Goal: Task Accomplishment & Management: Manage account settings

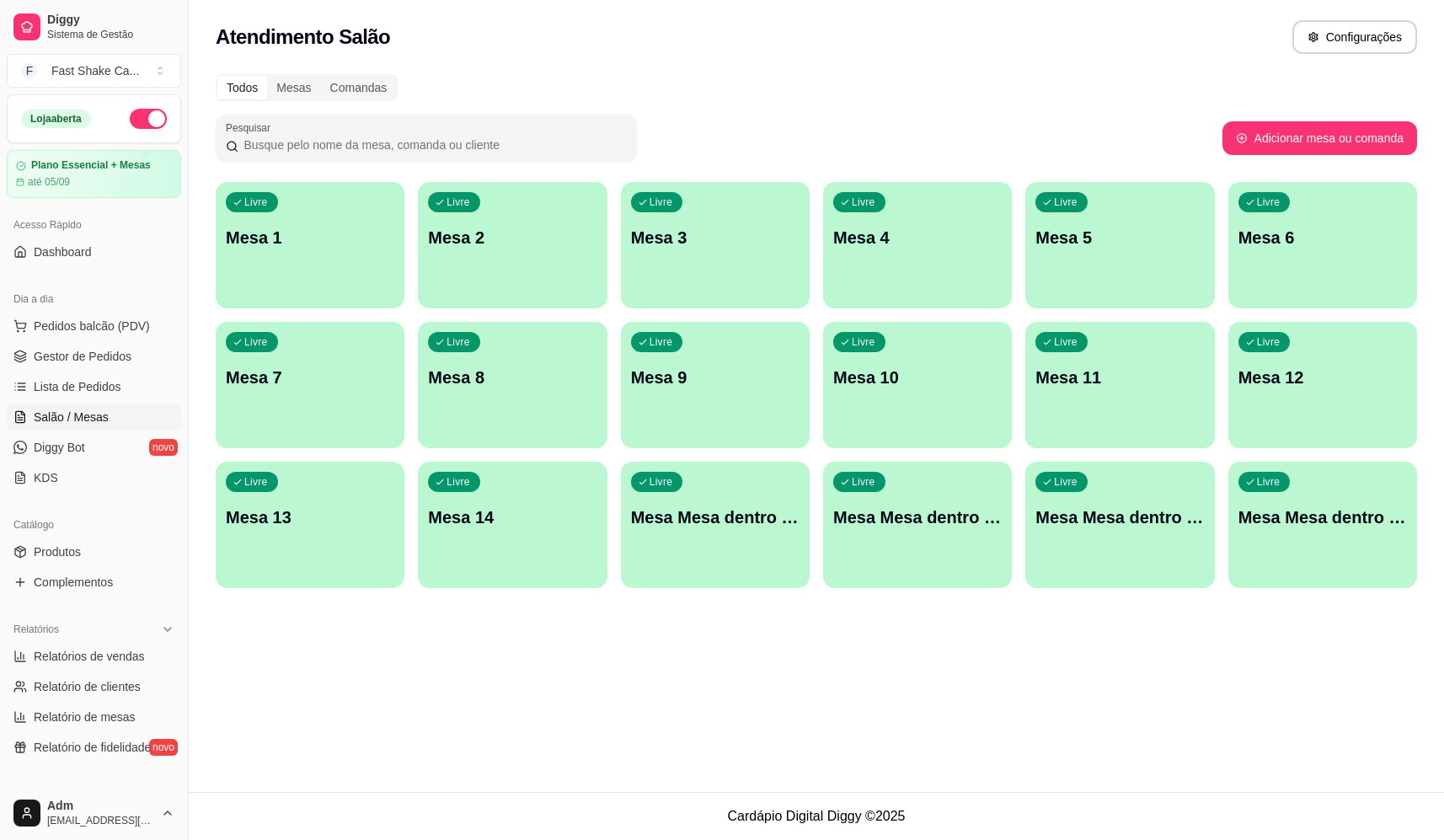
click at [631, 200] on div "Livre" at bounding box center [656, 202] width 52 height 21
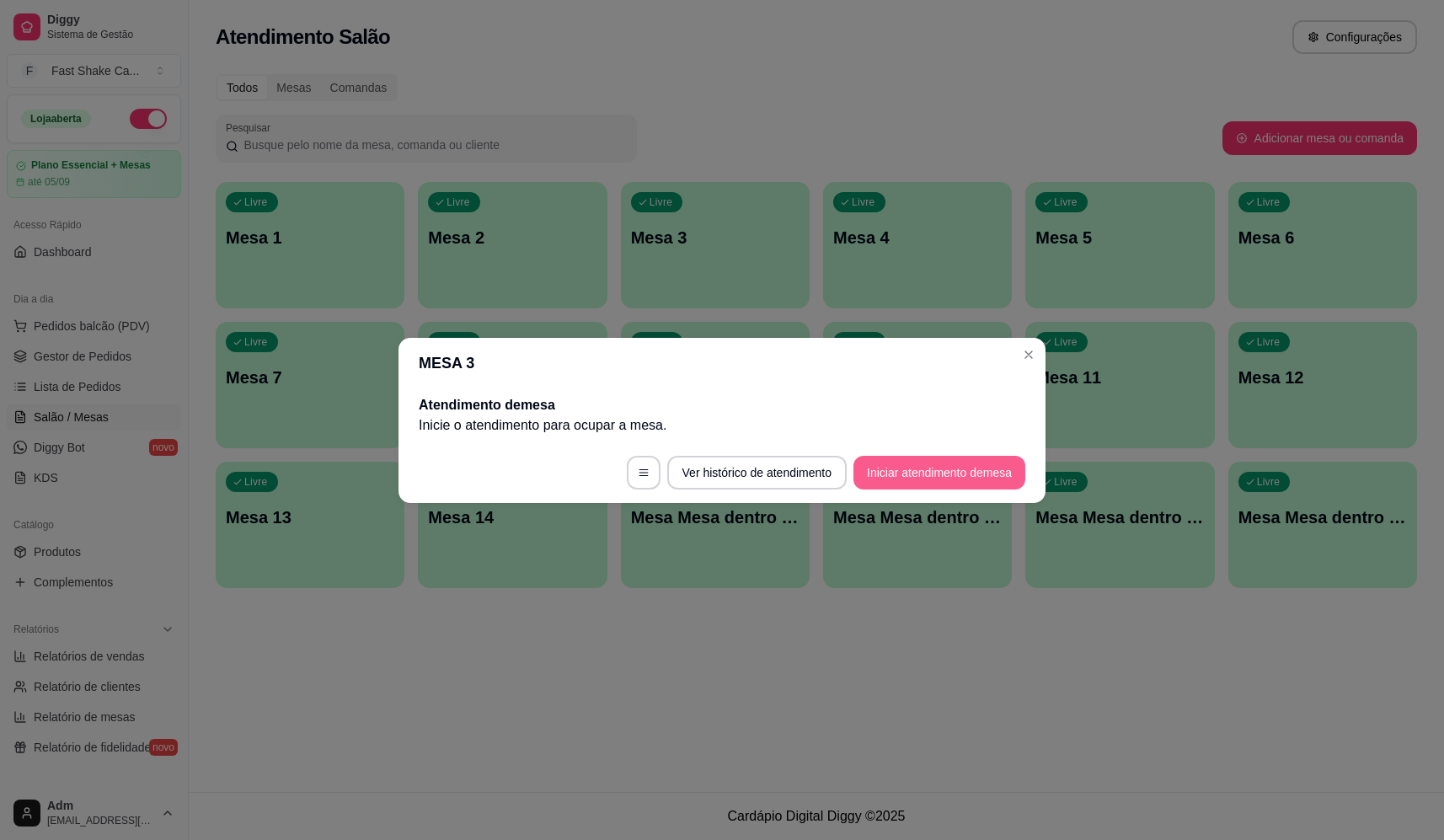
click at [959, 457] on button "Iniciar atendimento de mesa" at bounding box center [939, 473] width 171 height 33
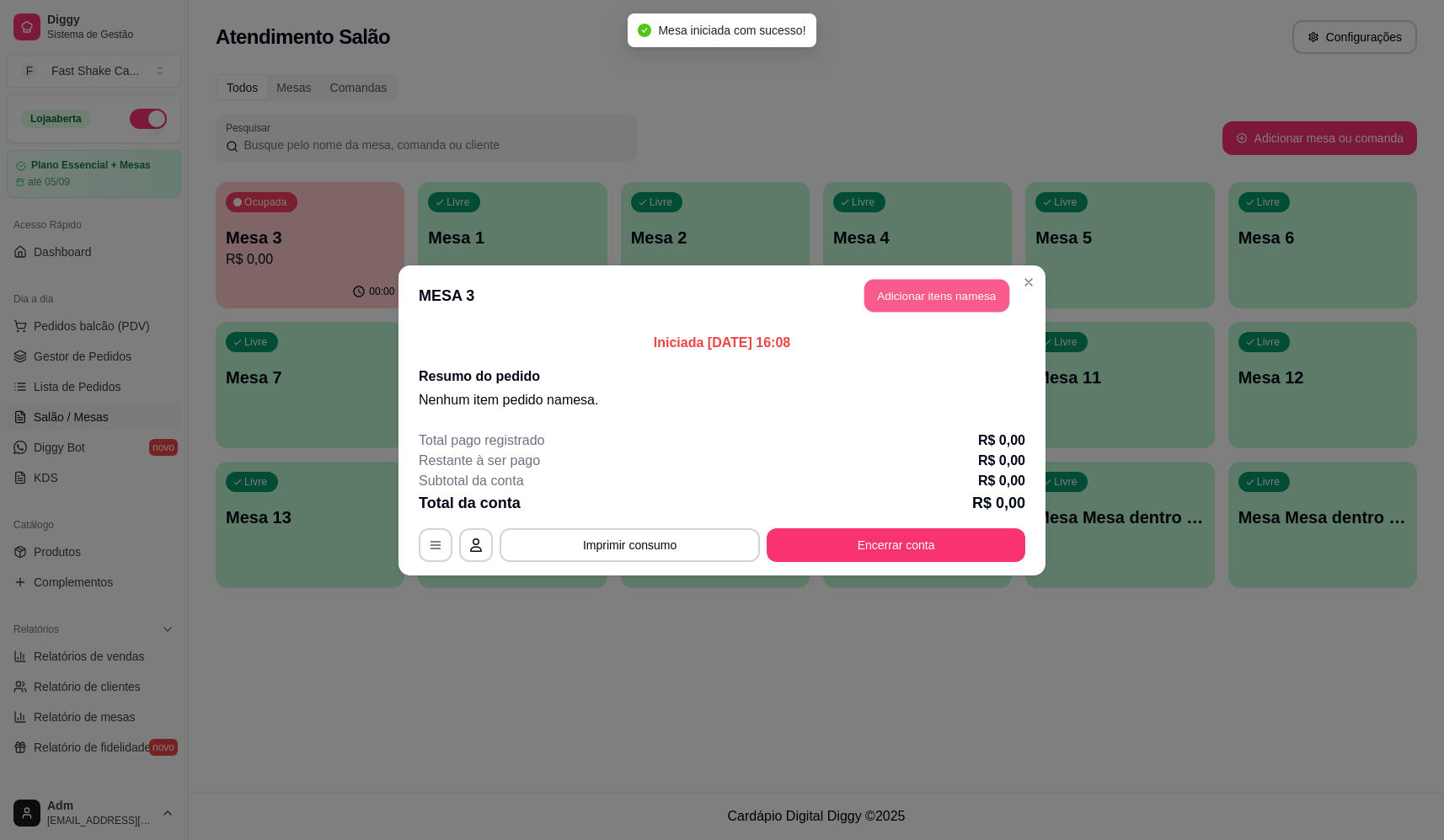
click at [912, 306] on button "Adicionar itens na mesa" at bounding box center [936, 294] width 145 height 32
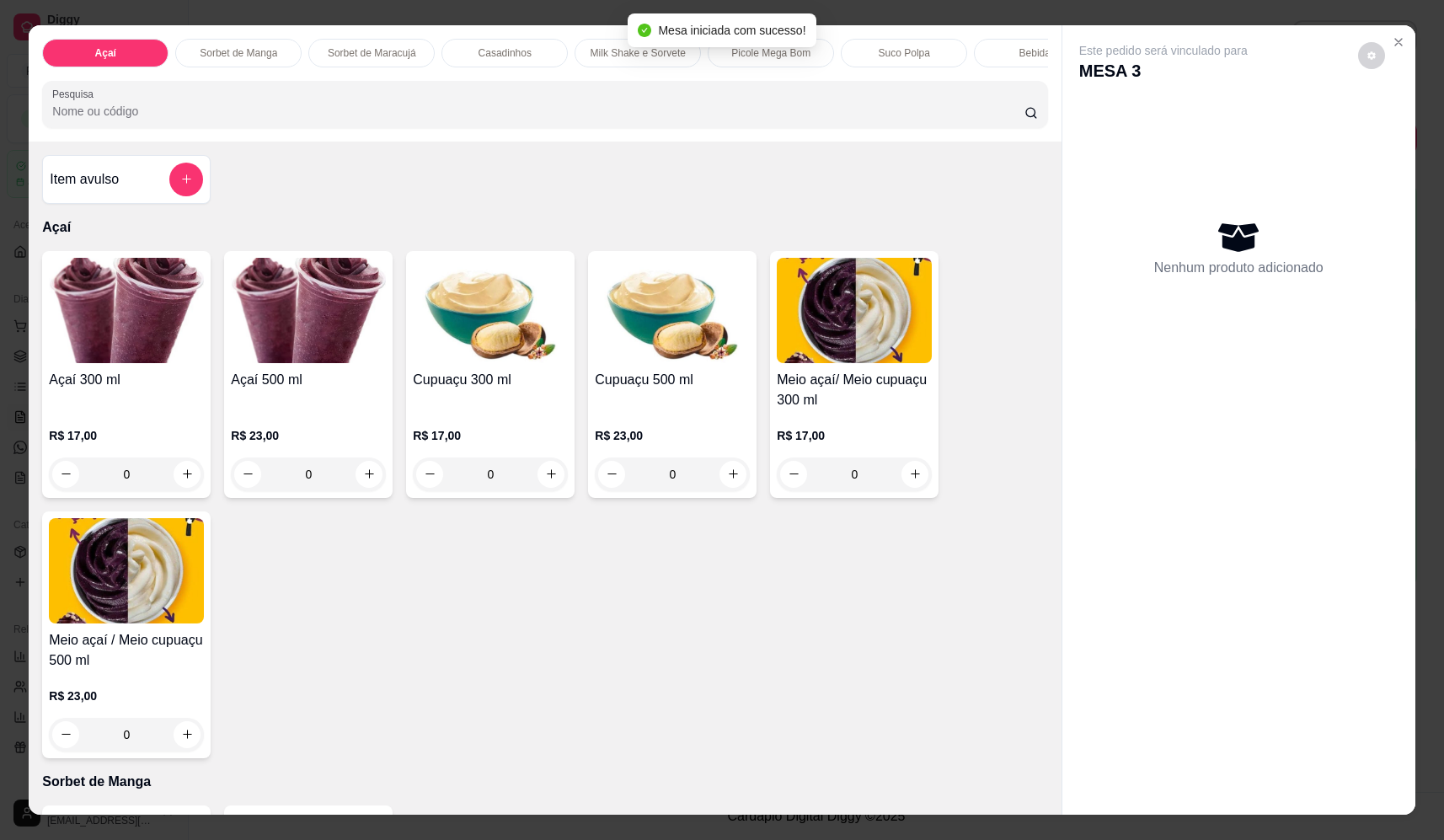
click at [195, 189] on button "add-separate-item" at bounding box center [186, 179] width 33 height 33
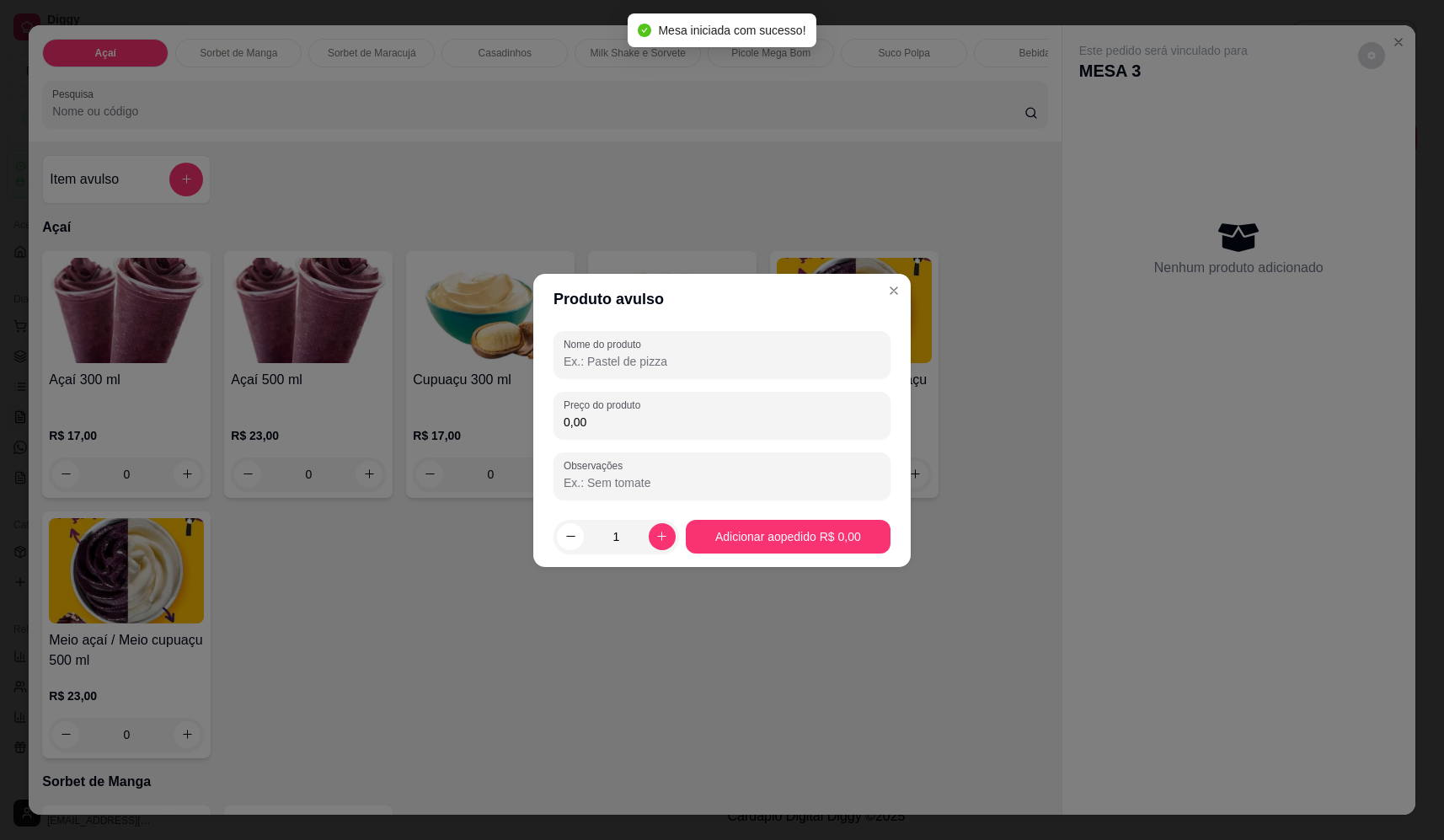
drag, startPoint x: 770, startPoint y: 380, endPoint x: 771, endPoint y: 371, distance: 9.1
click at [770, 379] on div "Nome do produto Preço do produto 0,00 Observações" at bounding box center [722, 415] width 337 height 168
click at [771, 371] on div "Nome do produto" at bounding box center [722, 355] width 337 height 47
type input "sorvete"
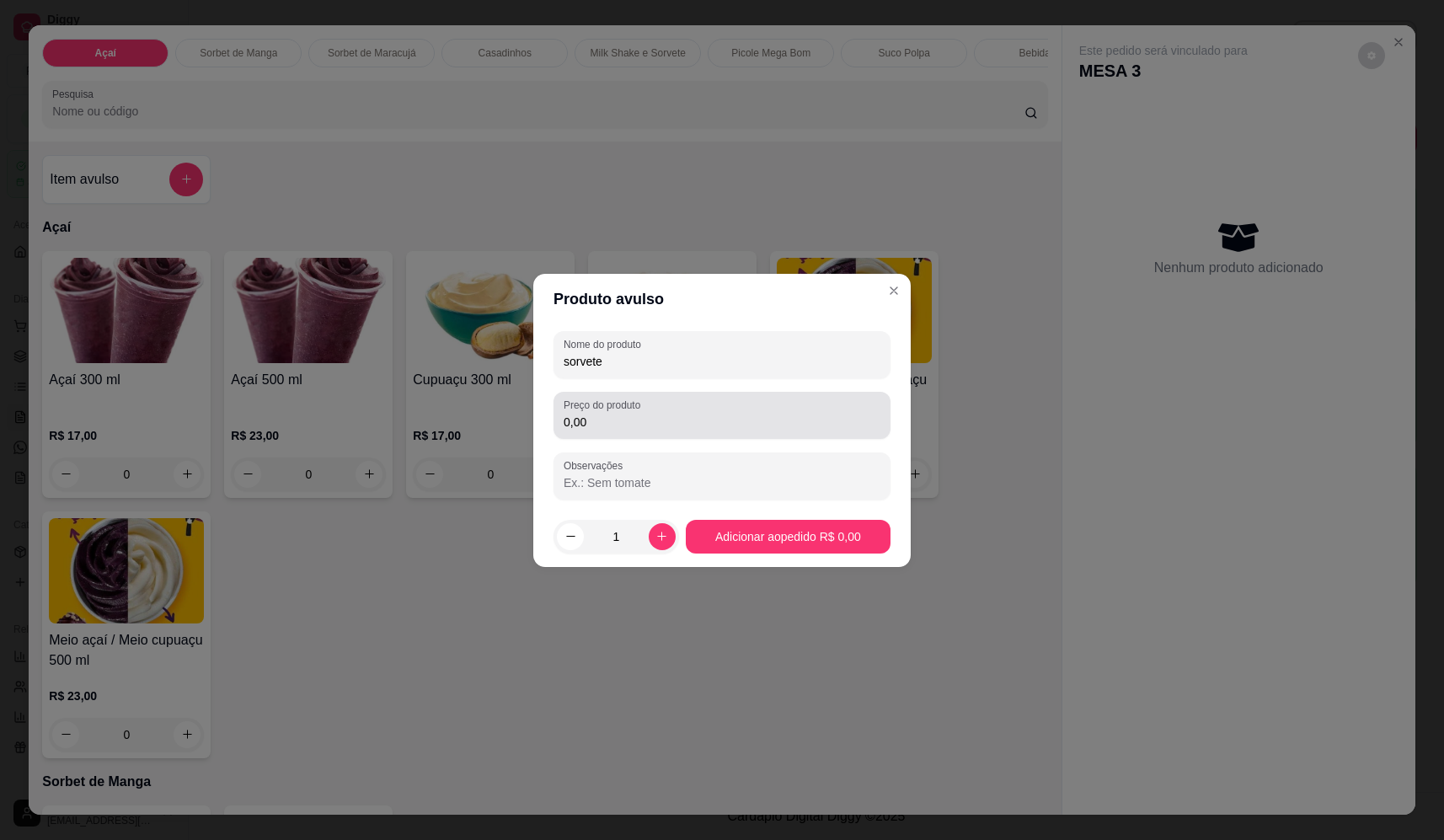
click at [782, 437] on div "Preço do produto 0,00" at bounding box center [722, 416] width 337 height 47
click at [788, 426] on input "0,00" at bounding box center [722, 421] width 317 height 17
type input "20,40"
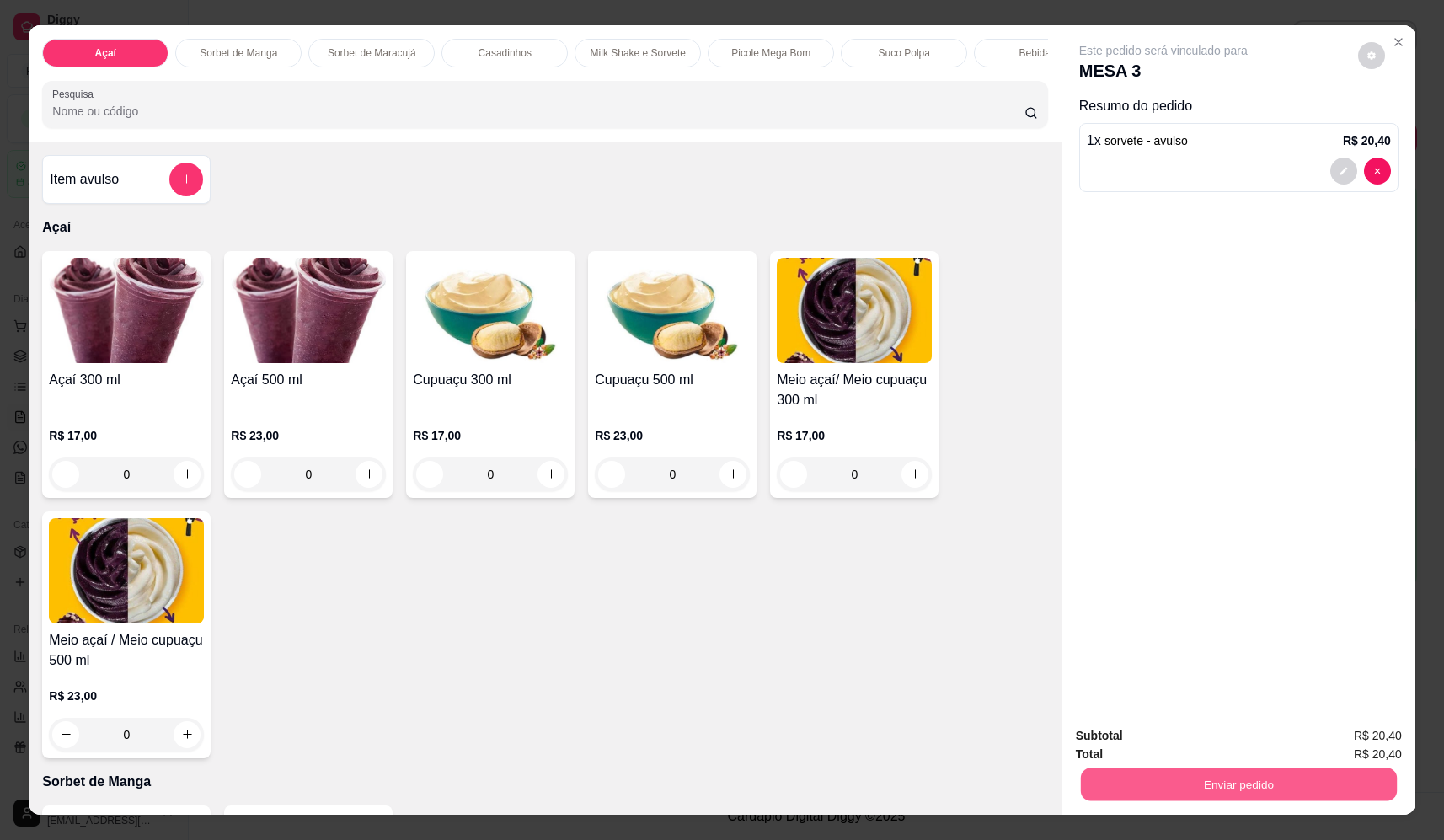
click at [1258, 782] on button "Enviar pedido" at bounding box center [1238, 784] width 316 height 32
click at [1195, 741] on button "Não registrar e enviar pedido" at bounding box center [1183, 743] width 175 height 32
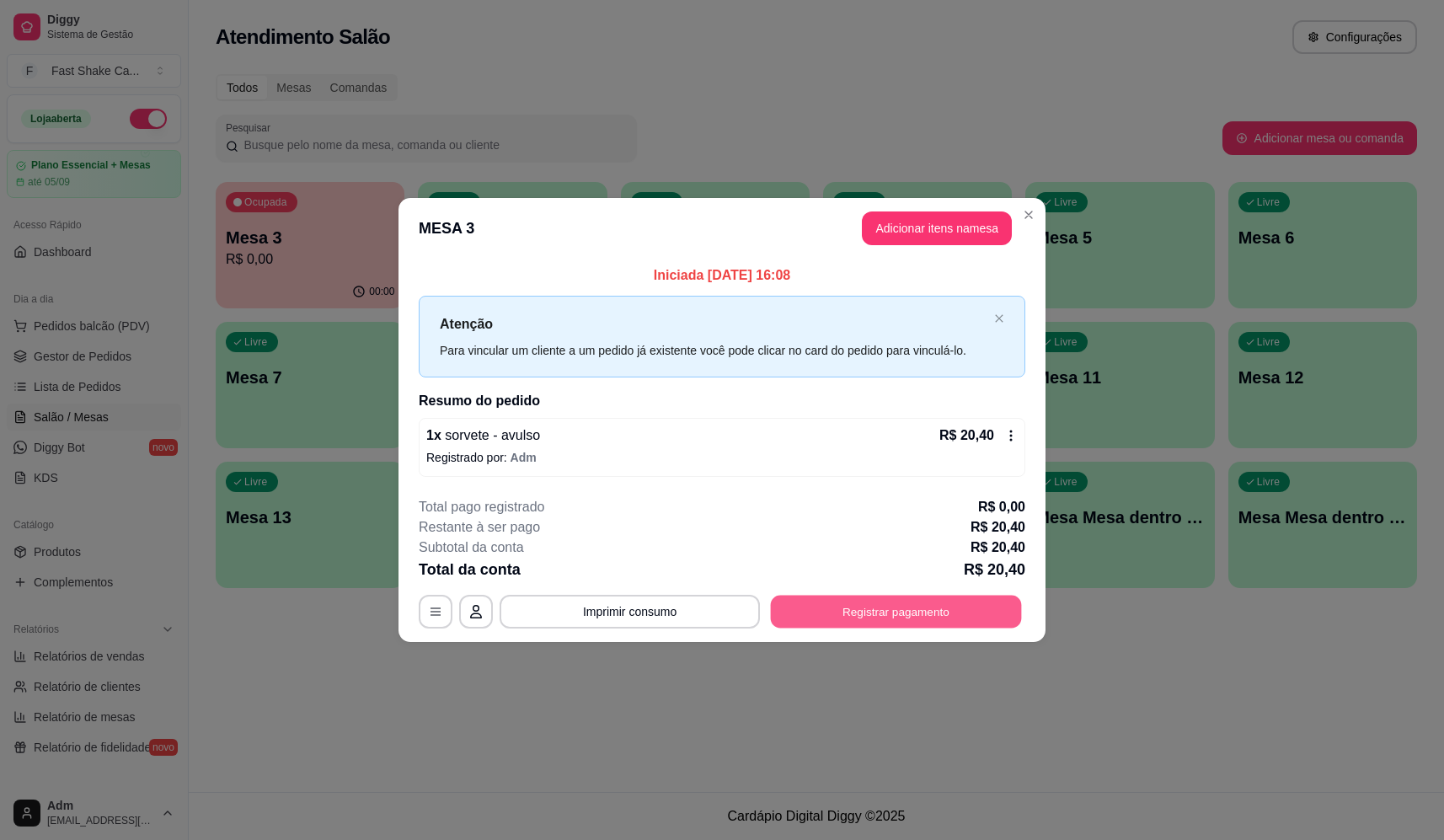
click at [882, 619] on button "Registrar pagamento" at bounding box center [895, 612] width 251 height 32
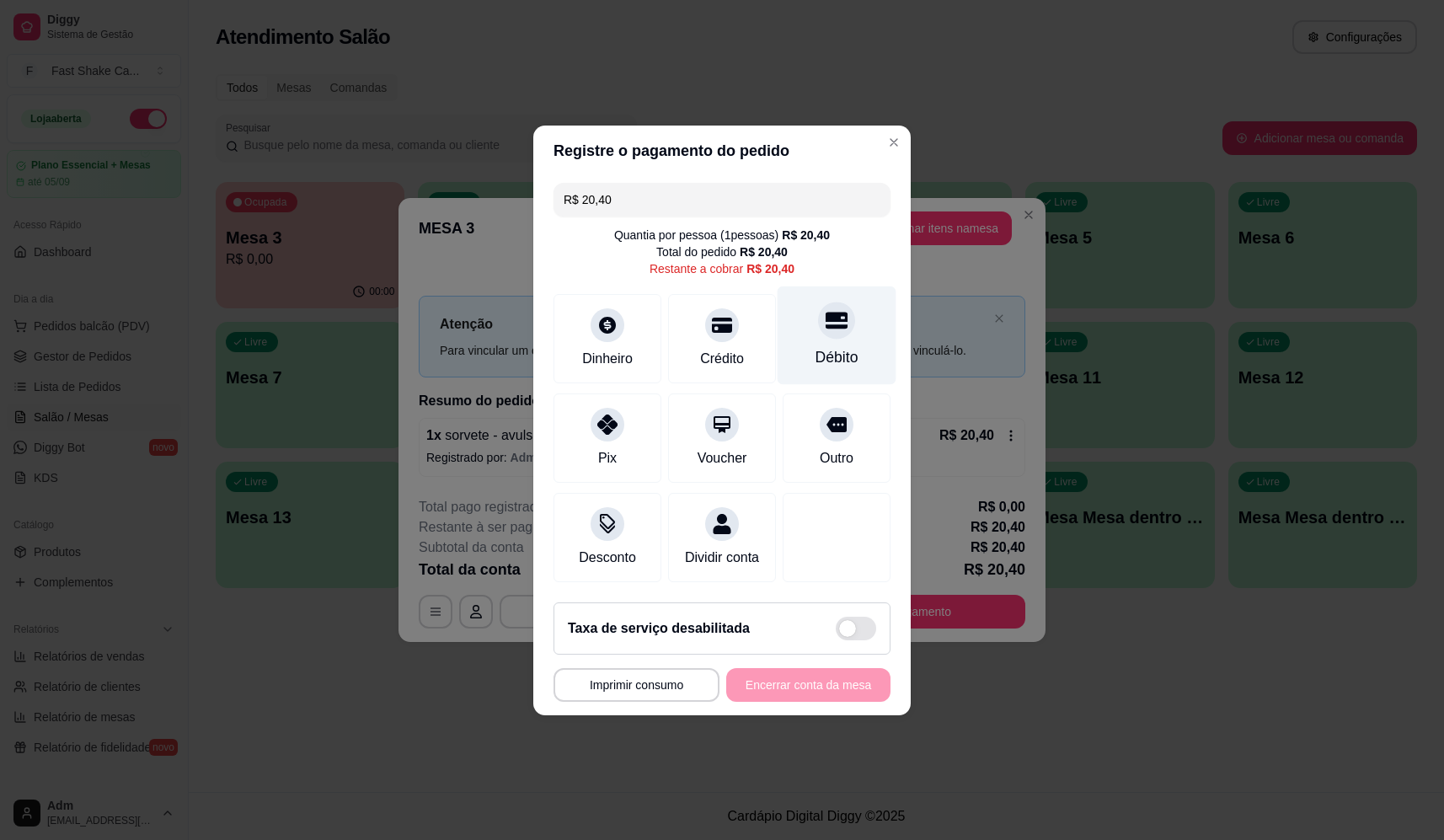
click at [844, 311] on div "Débito" at bounding box center [836, 335] width 119 height 98
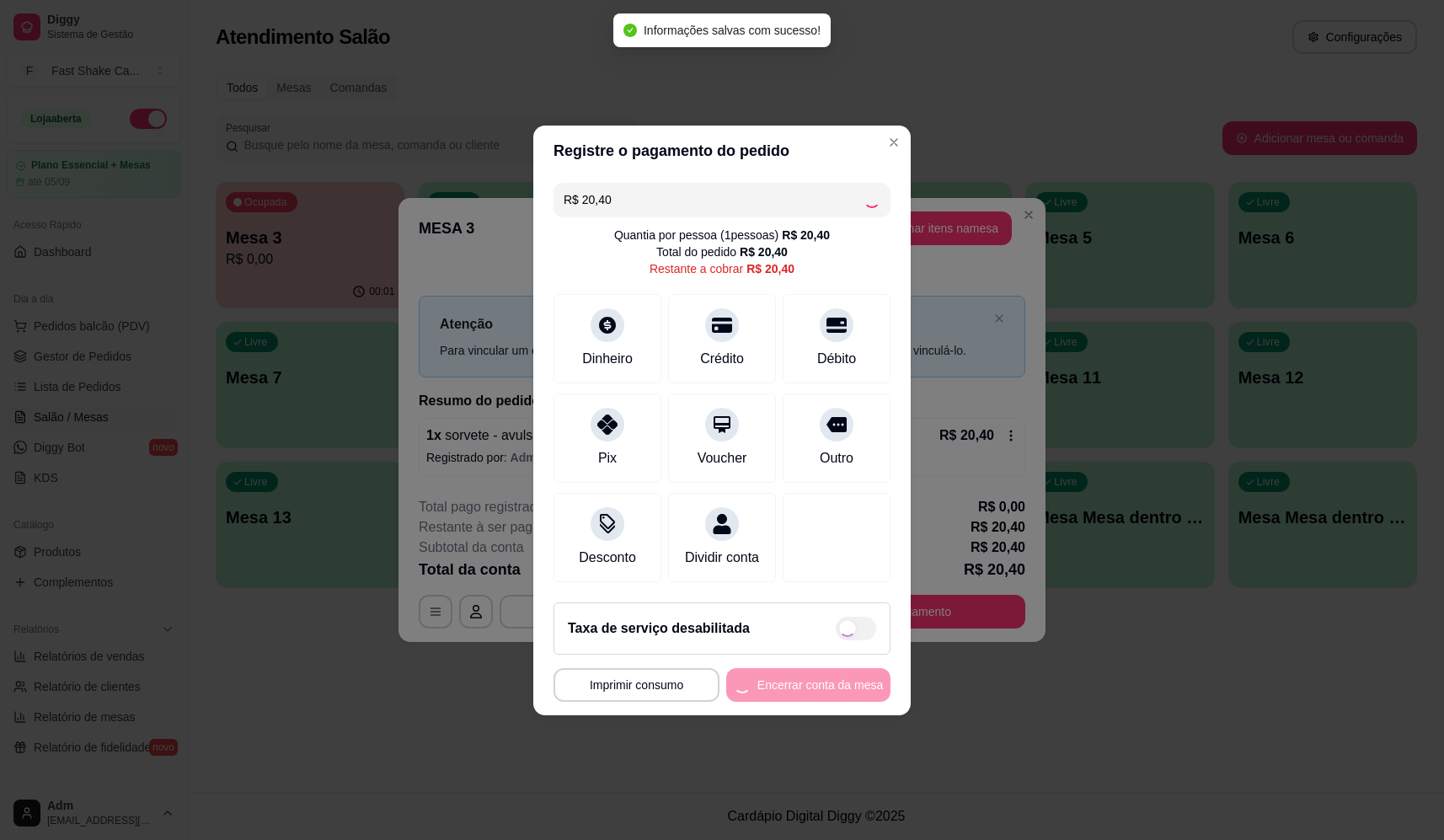
type input "R$ 0,00"
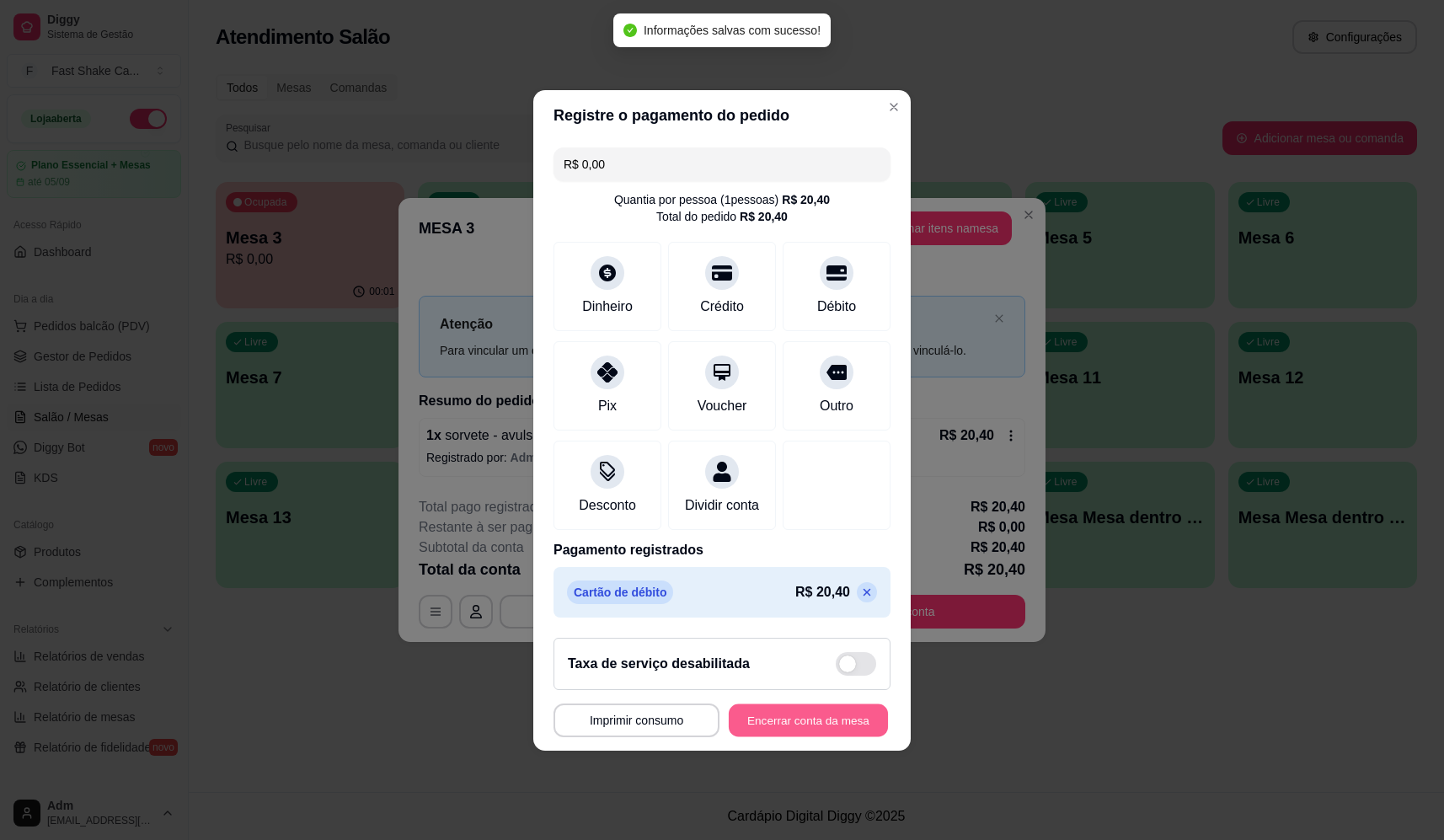
click at [829, 727] on button "Encerrar conta da mesa" at bounding box center [809, 719] width 160 height 32
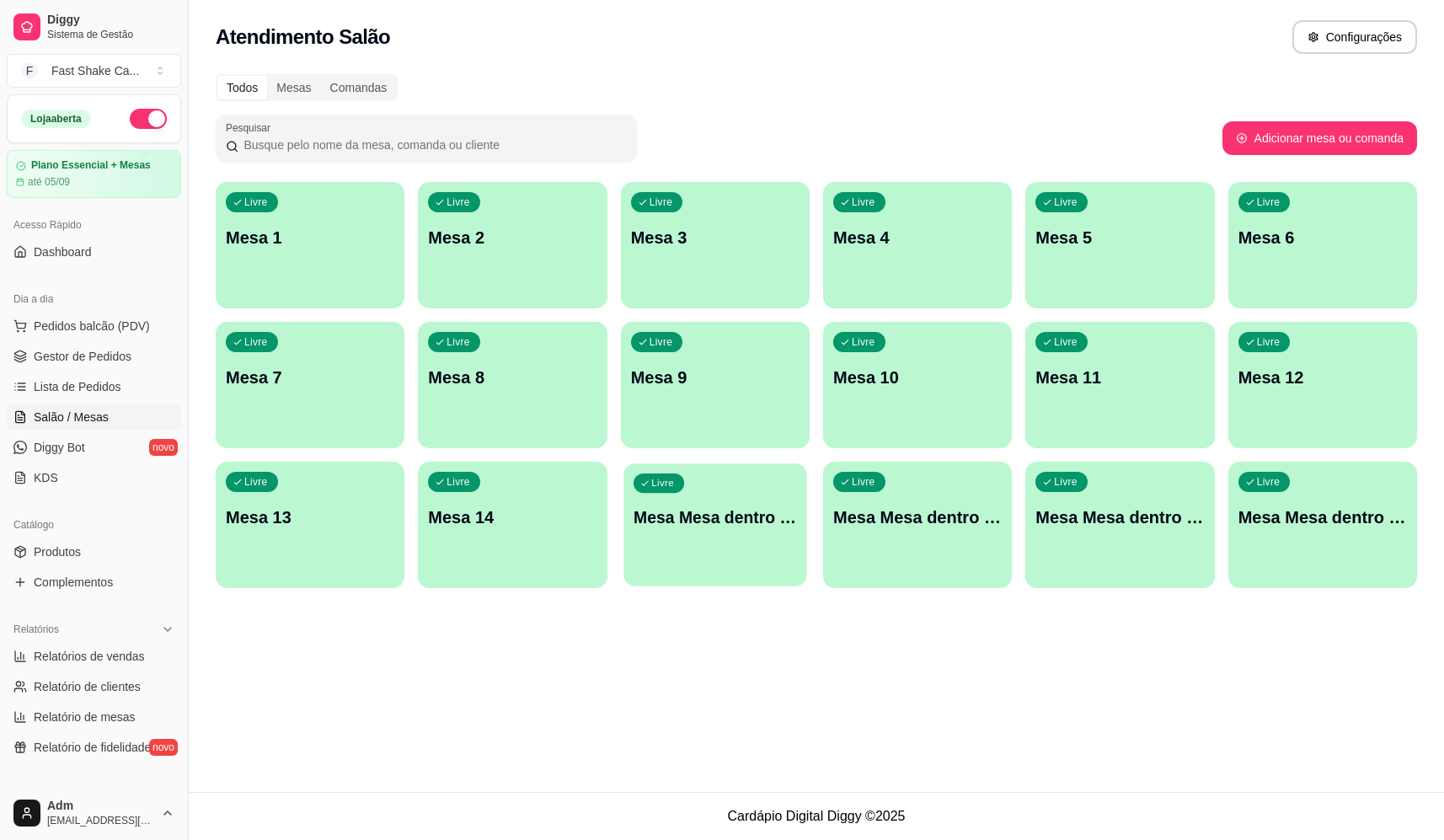
click at [747, 531] on div "Livre Mesa Mesa dentro azul" at bounding box center [715, 514] width 183 height 102
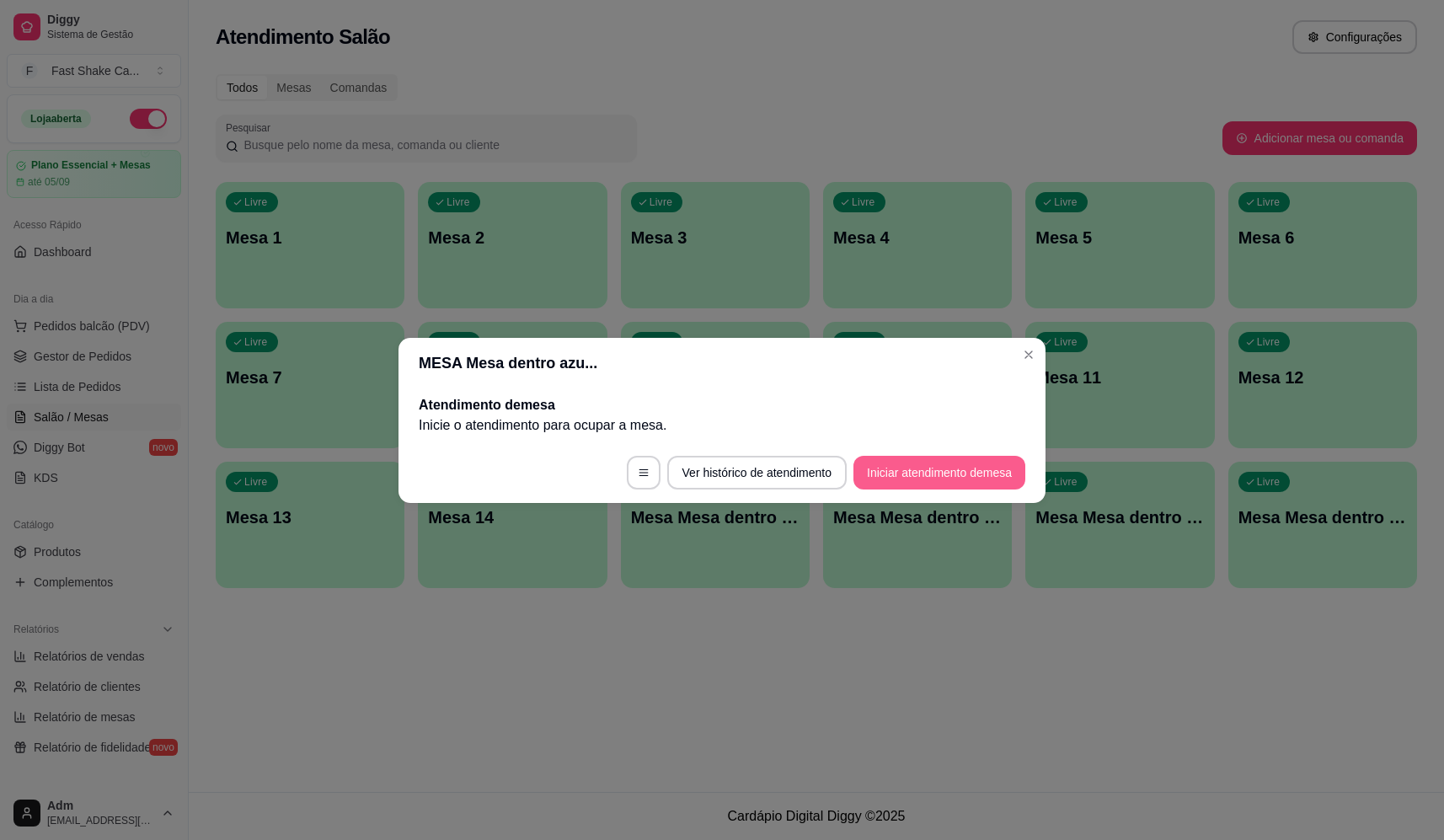
click at [958, 465] on button "Iniciar atendimento de mesa" at bounding box center [939, 473] width 171 height 33
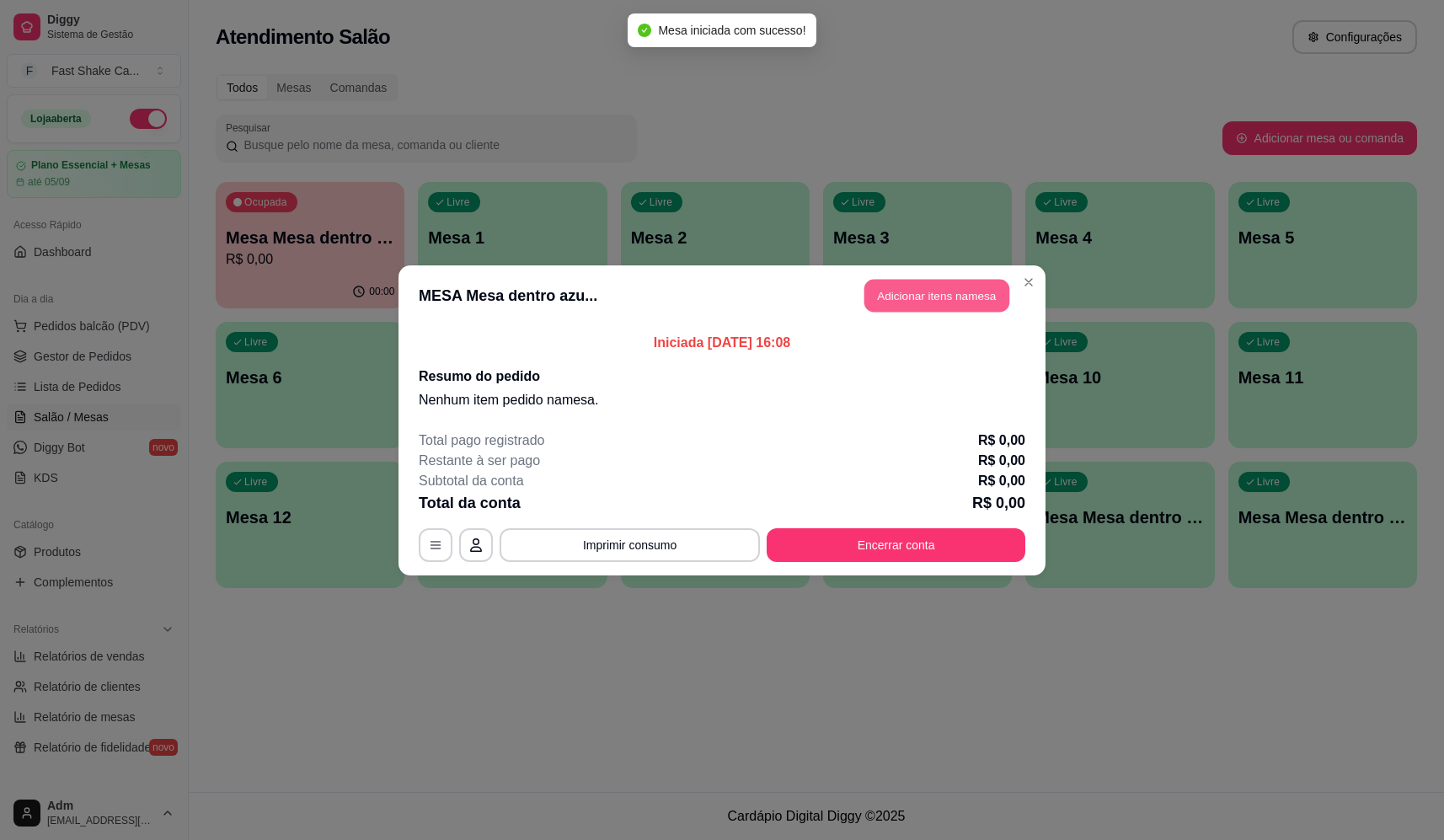
click at [933, 307] on button "Adicionar itens na mesa" at bounding box center [936, 294] width 145 height 32
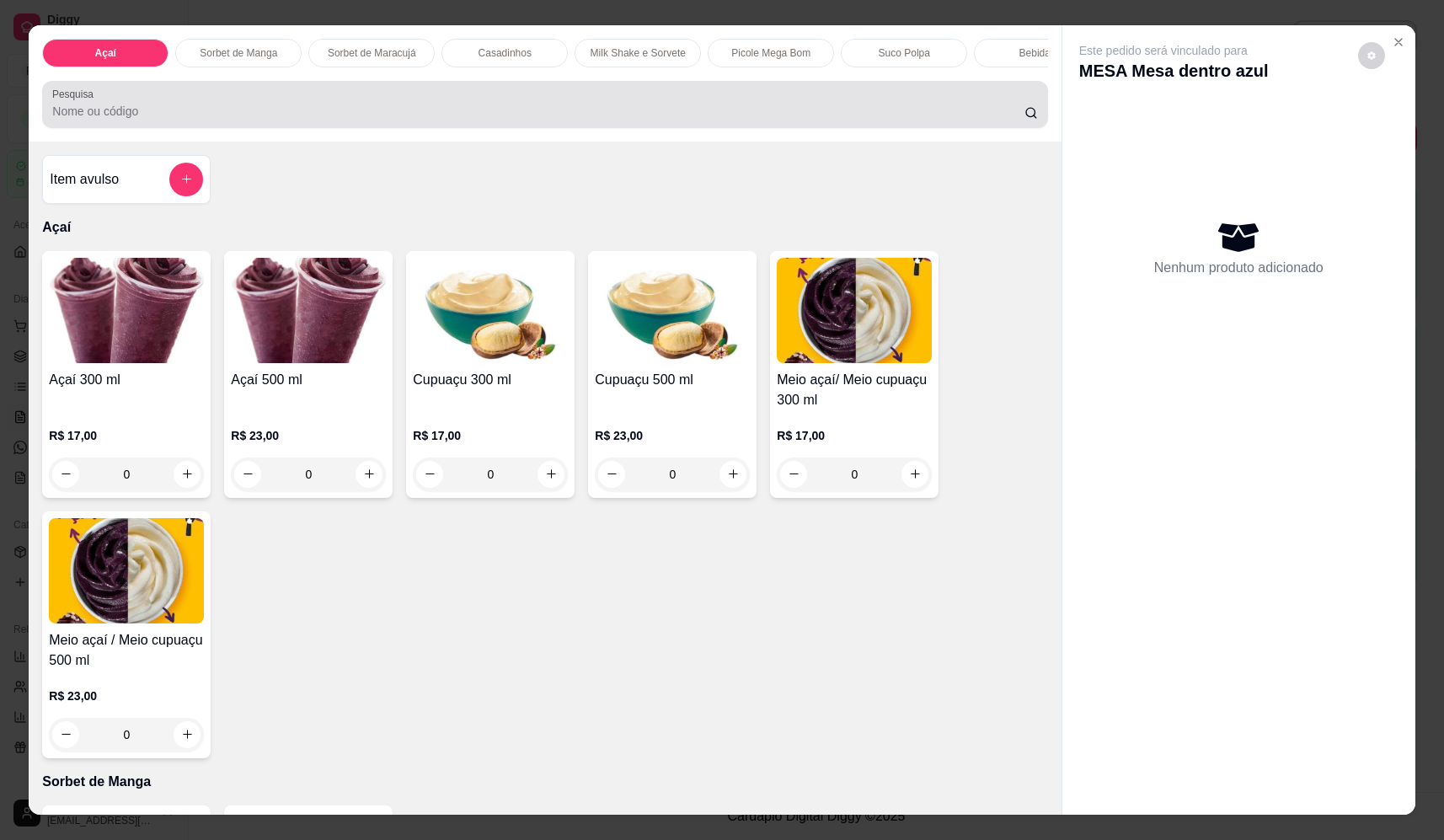
click at [199, 118] on input "Pesquisa" at bounding box center [538, 110] width 972 height 17
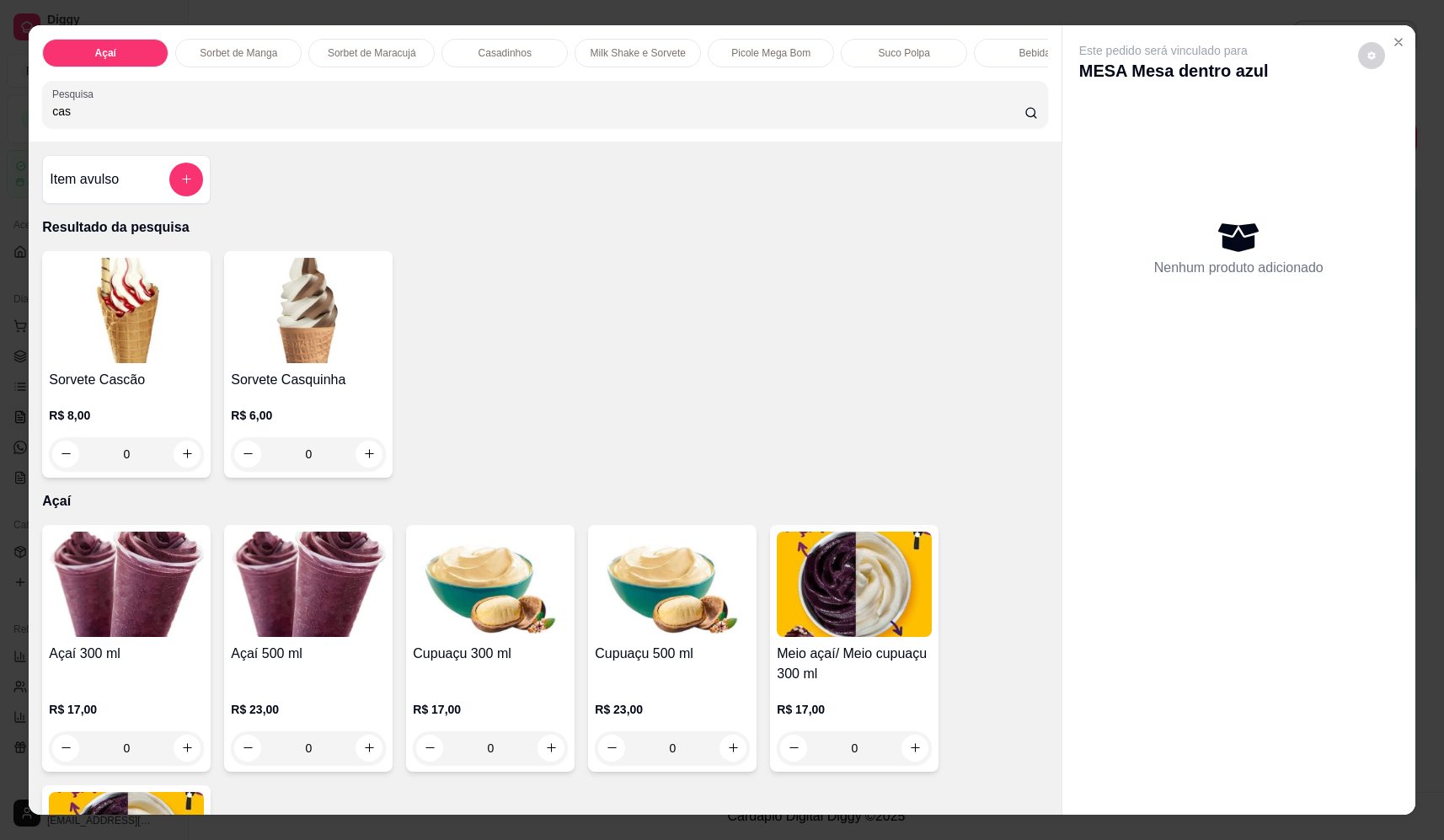
type input "cas"
click at [360, 468] on div "0" at bounding box center [307, 454] width 155 height 33
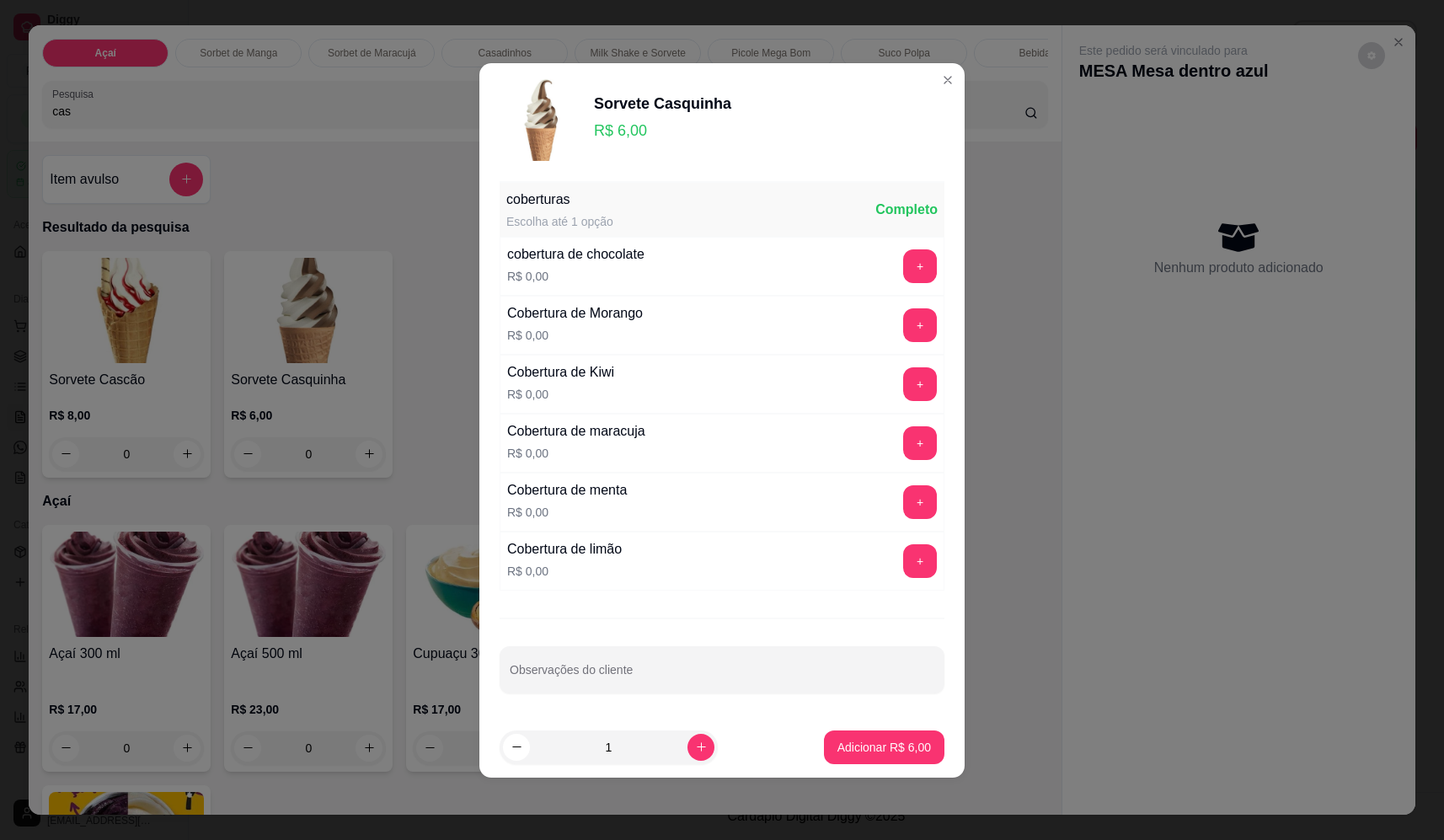
click at [897, 750] on p "Adicionar R$ 6,00" at bounding box center [884, 746] width 94 height 17
type input "1"
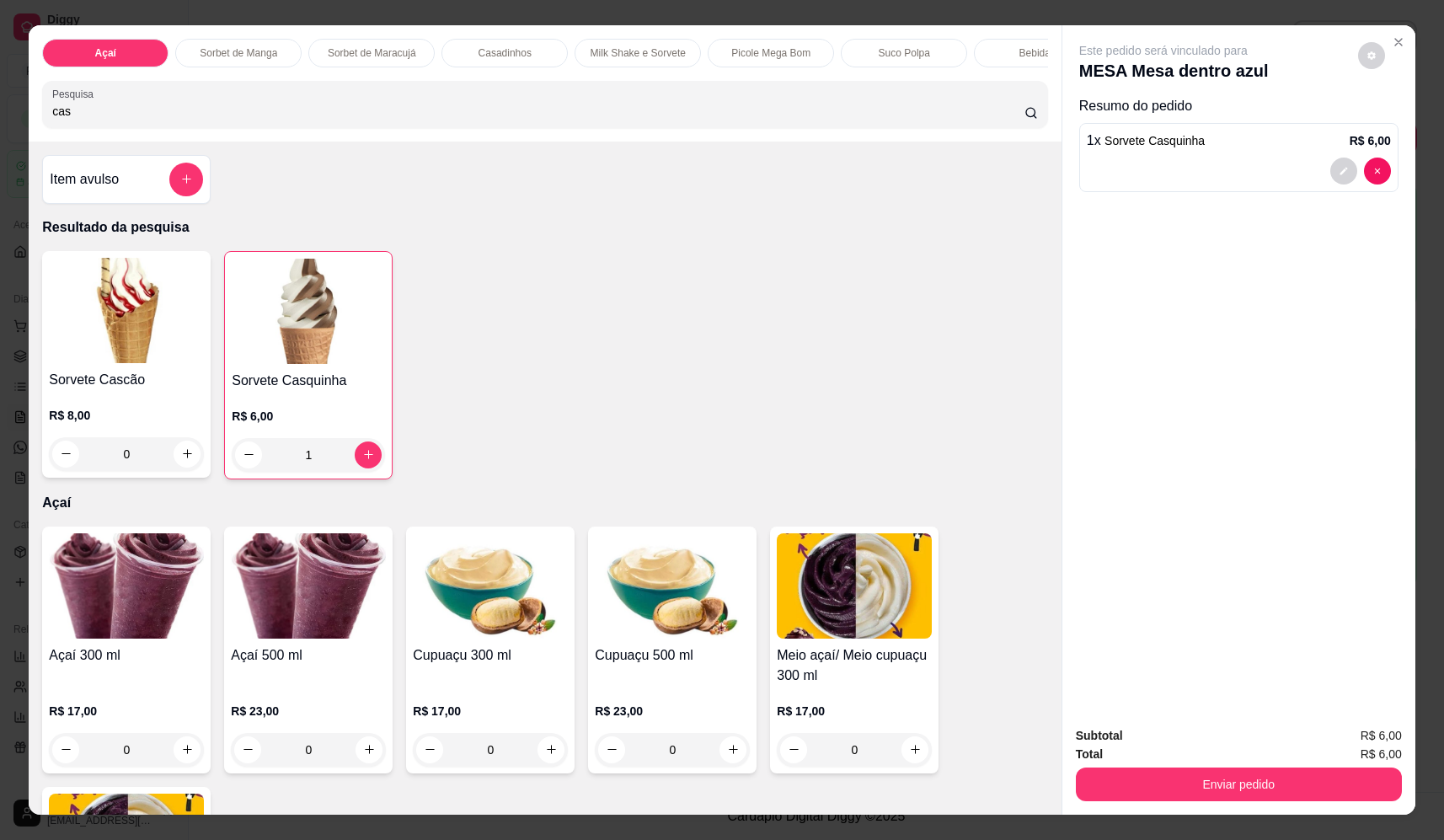
click at [180, 470] on div "0" at bounding box center [126, 454] width 155 height 33
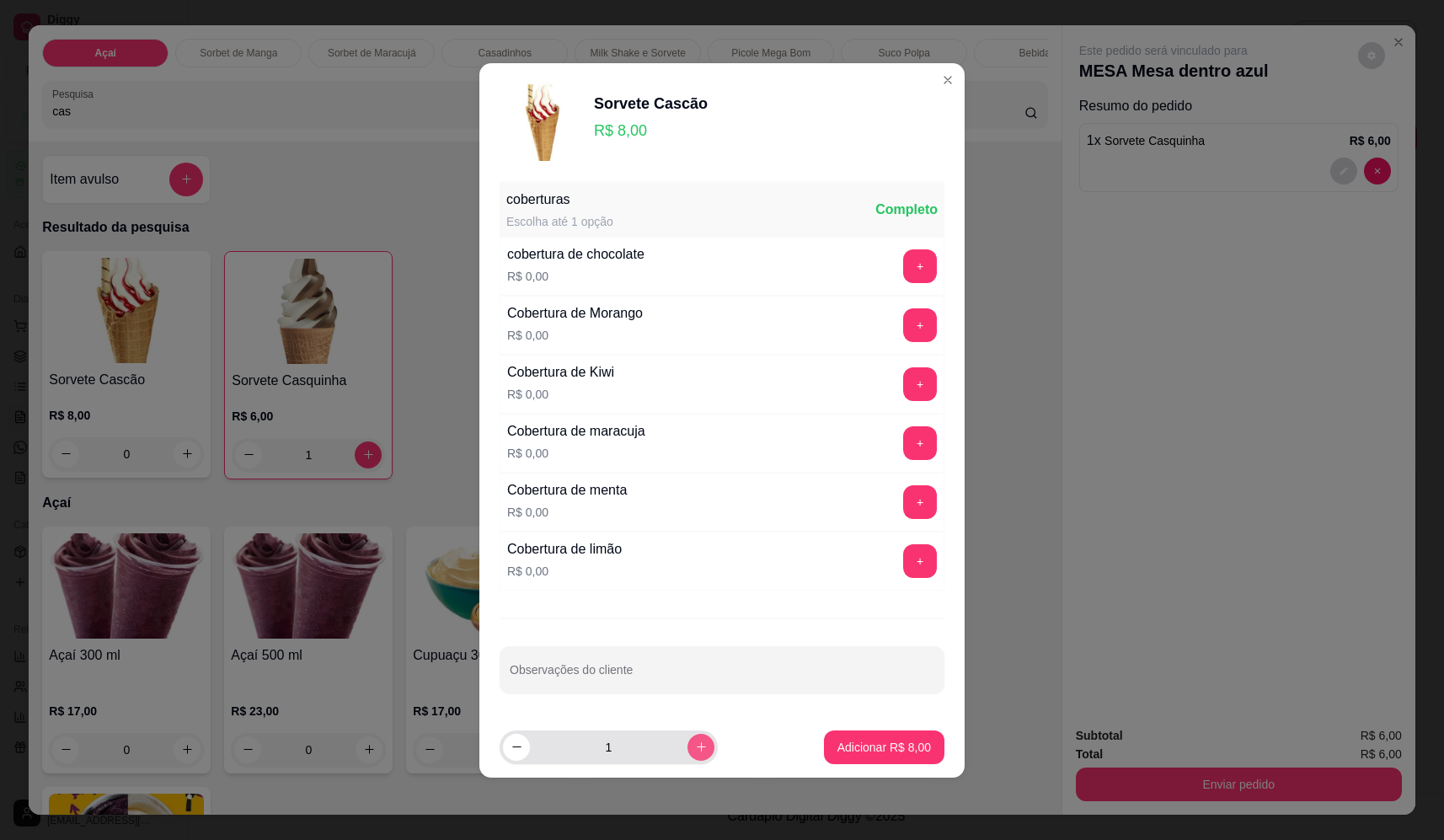
click at [694, 746] on icon "increase-product-quantity" at bounding box center [700, 746] width 13 height 13
type input "2"
click at [909, 745] on p "Adicionar R$ 16,00" at bounding box center [881, 746] width 100 height 17
type input "2"
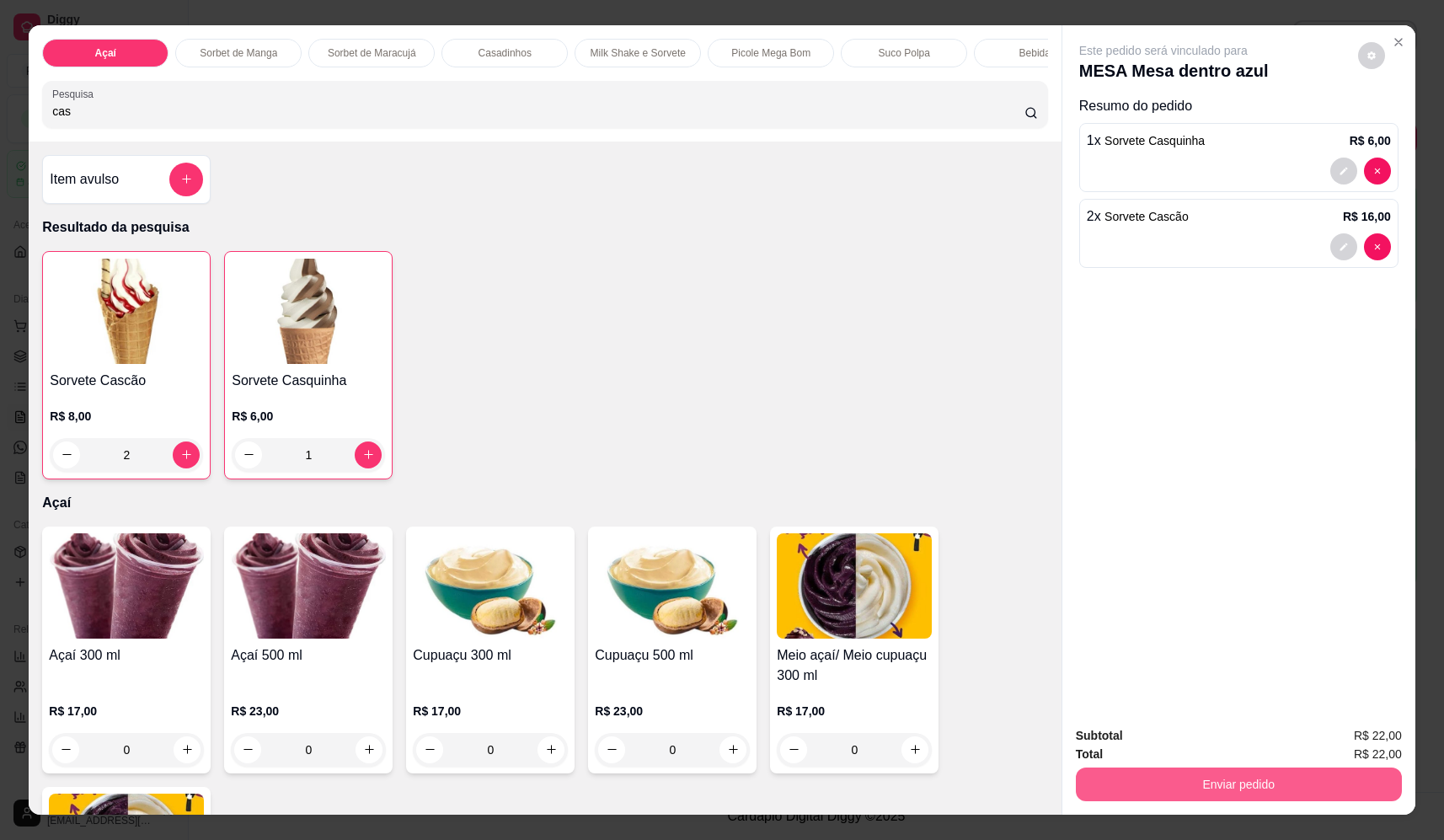
click at [1242, 770] on button "Enviar pedido" at bounding box center [1238, 784] width 326 height 33
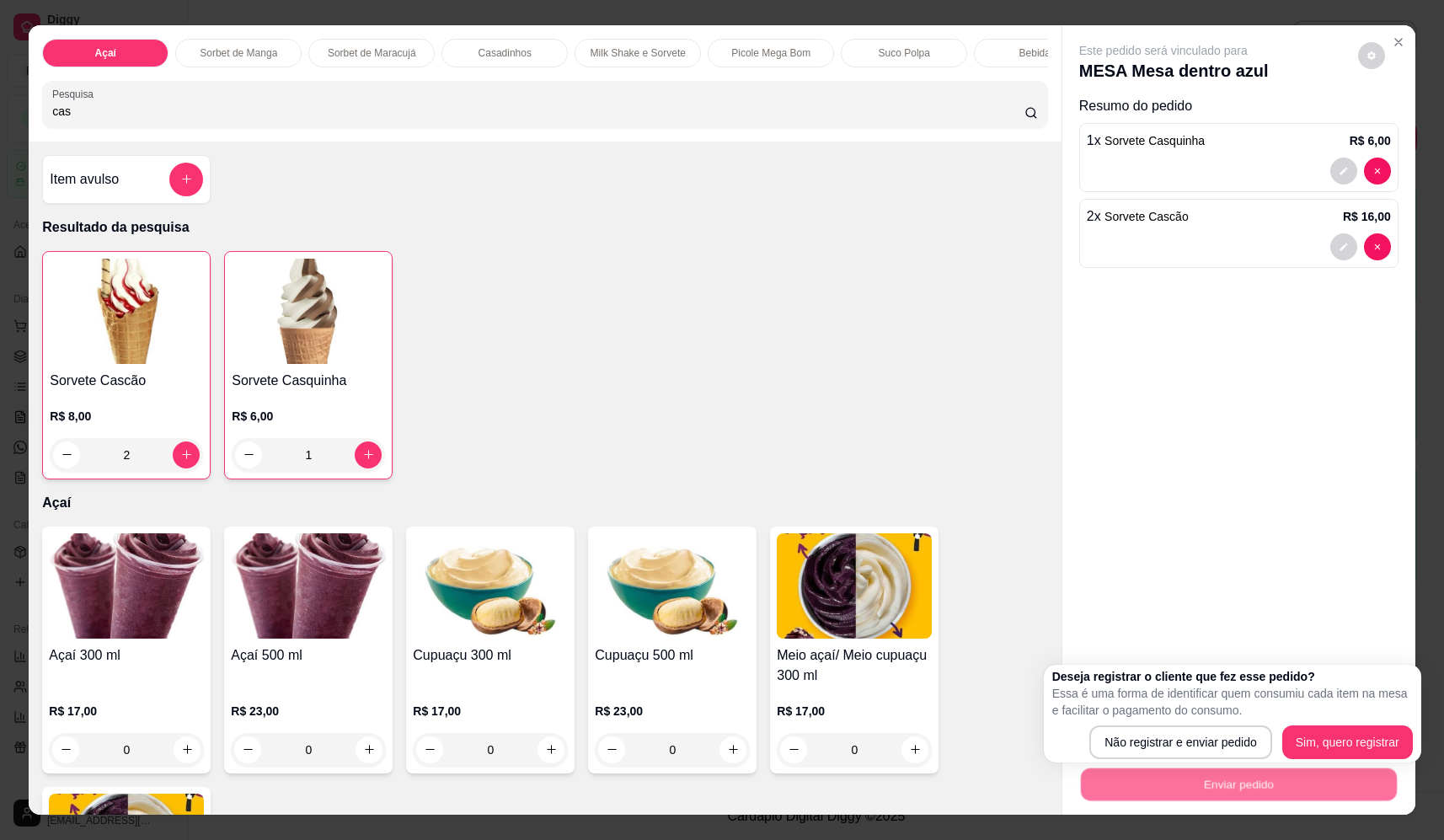
click at [1219, 706] on p "Essa é uma forma de identificar quem consumiu cada item na mesa e facilitar o p…" at bounding box center [1232, 701] width 361 height 33
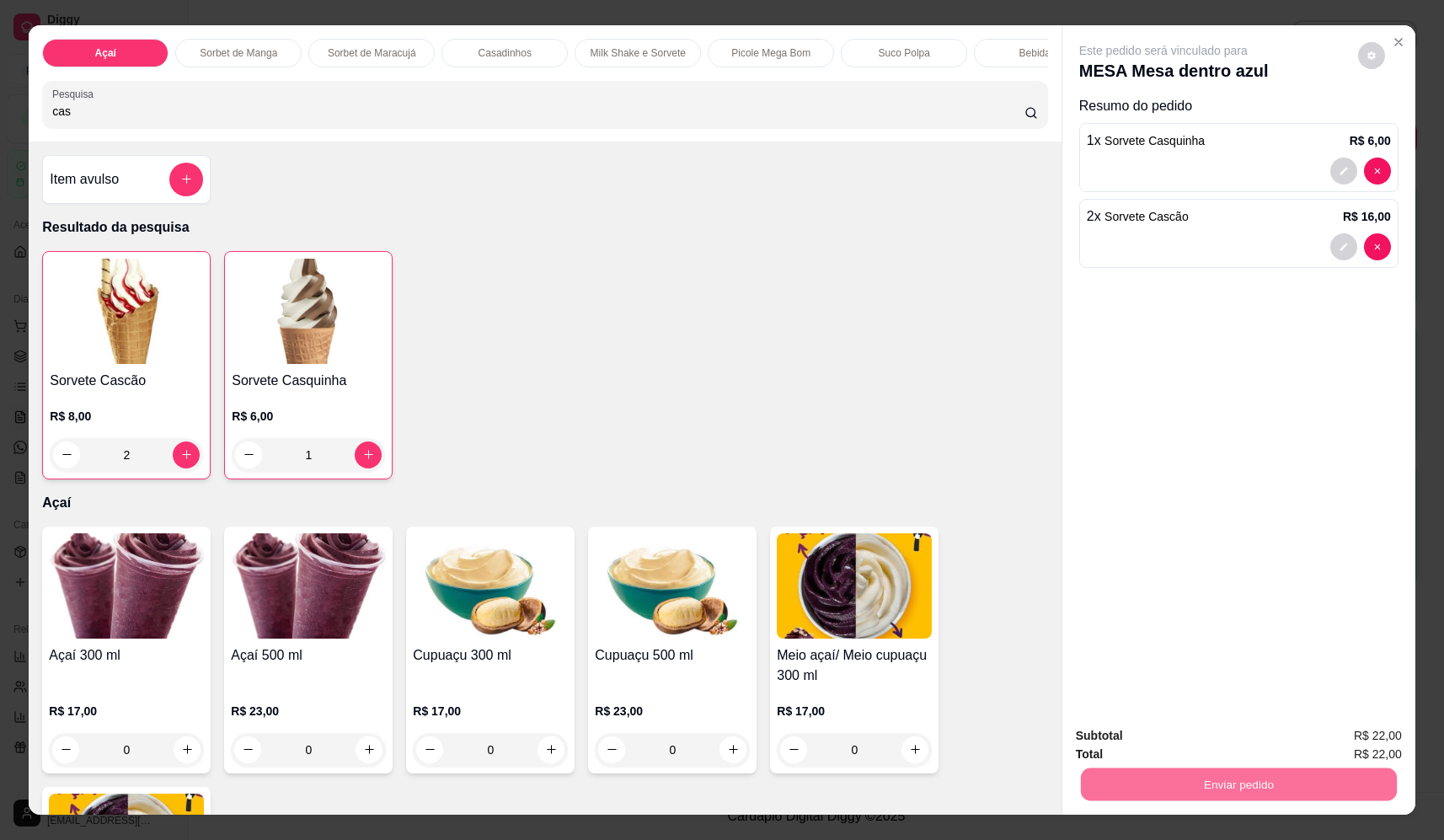
click at [1206, 749] on button "Não registrar e enviar pedido" at bounding box center [1183, 743] width 175 height 32
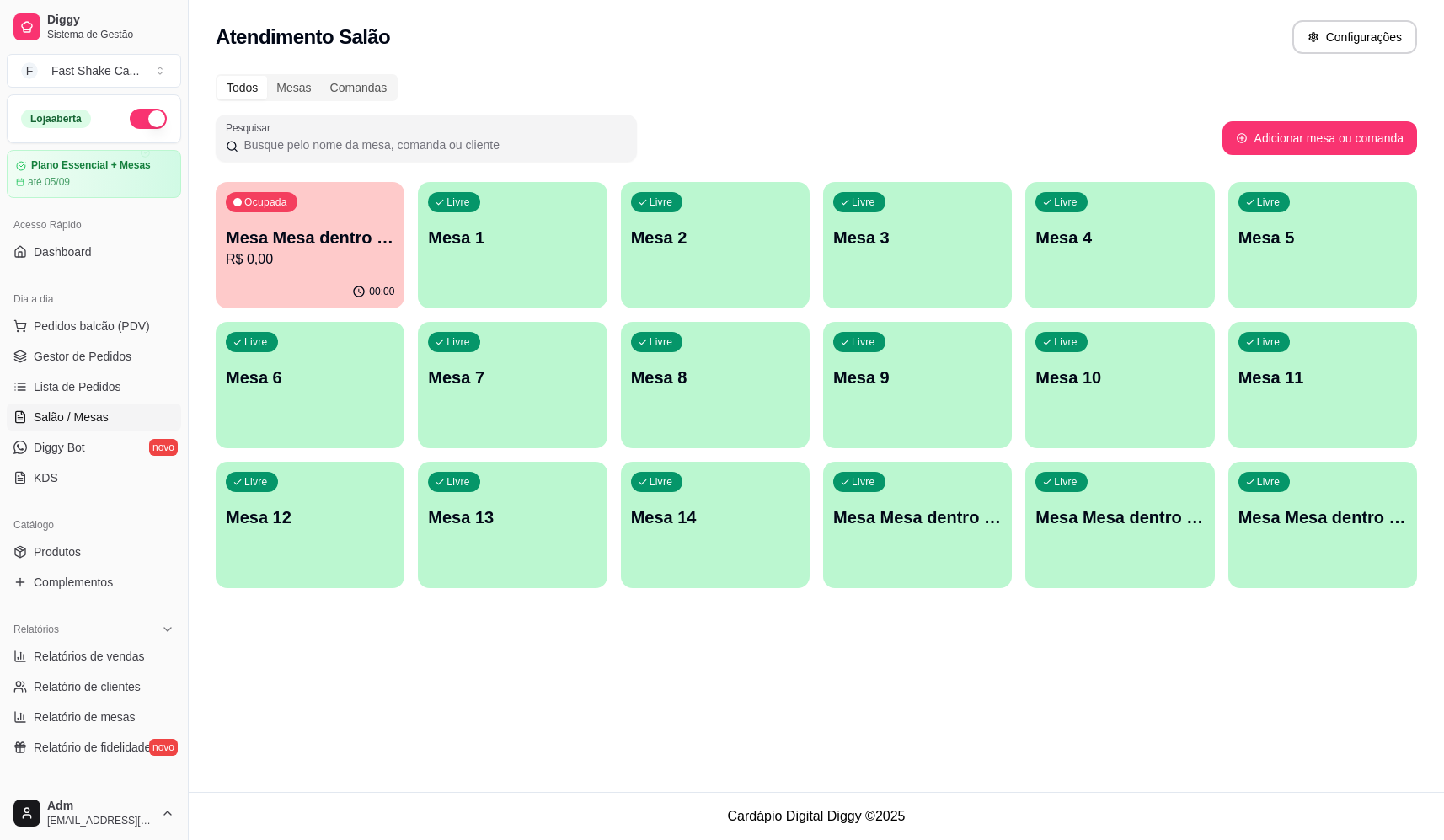
click at [772, 264] on div "Livre Mesa 2" at bounding box center [715, 235] width 189 height 106
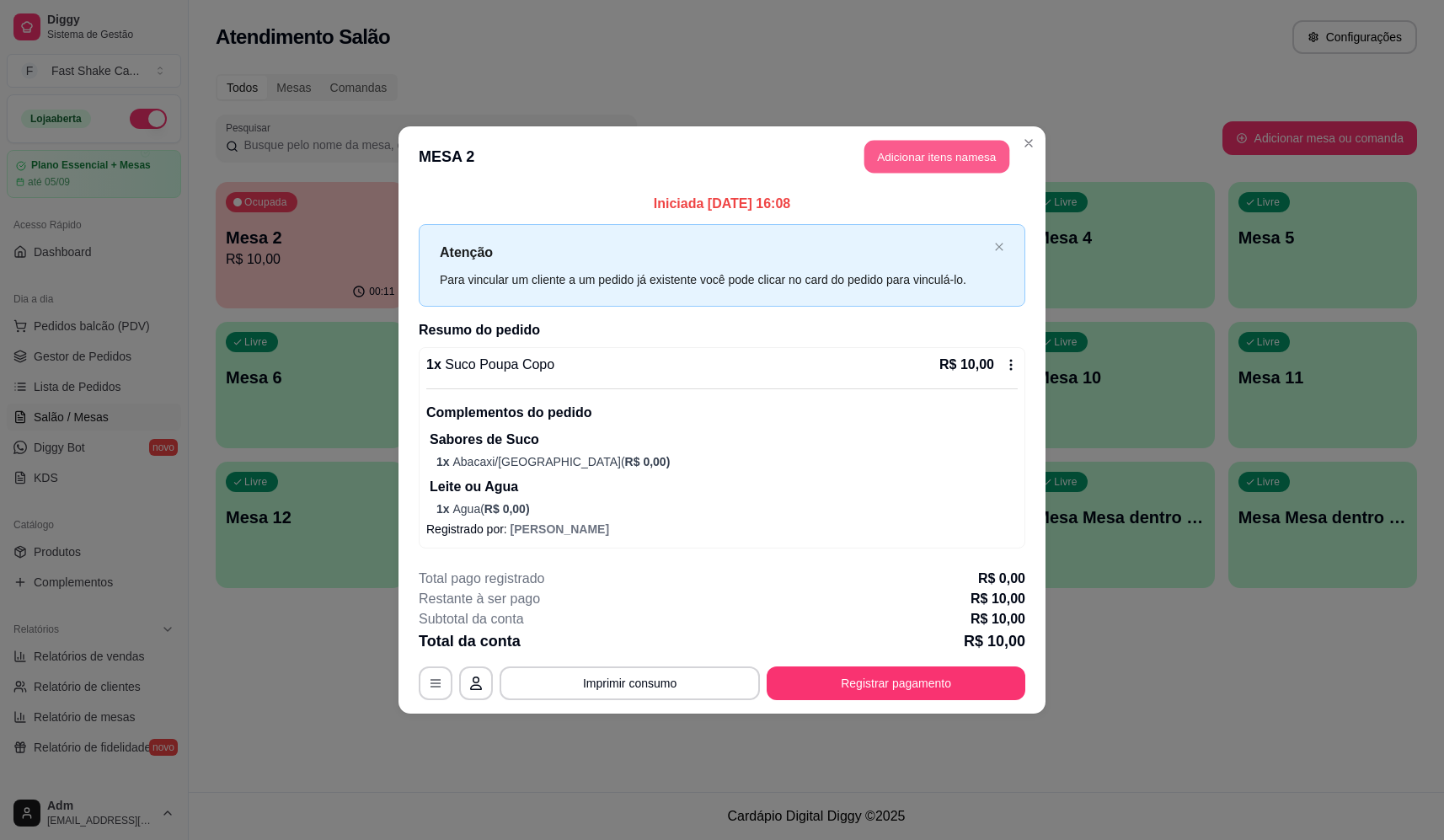
click at [928, 153] on button "Adicionar itens na mesa" at bounding box center [936, 157] width 145 height 32
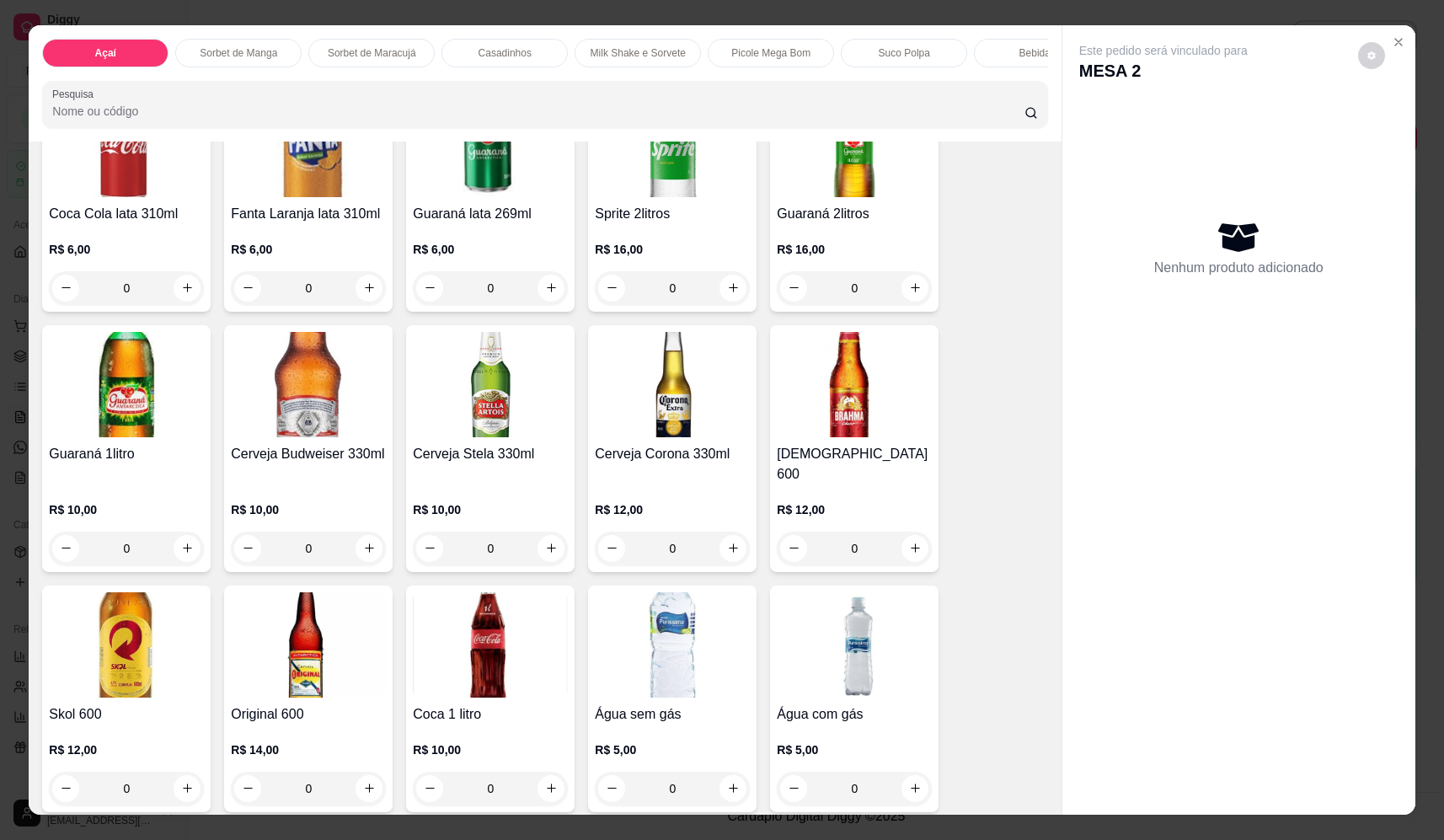
scroll to position [3453, 0]
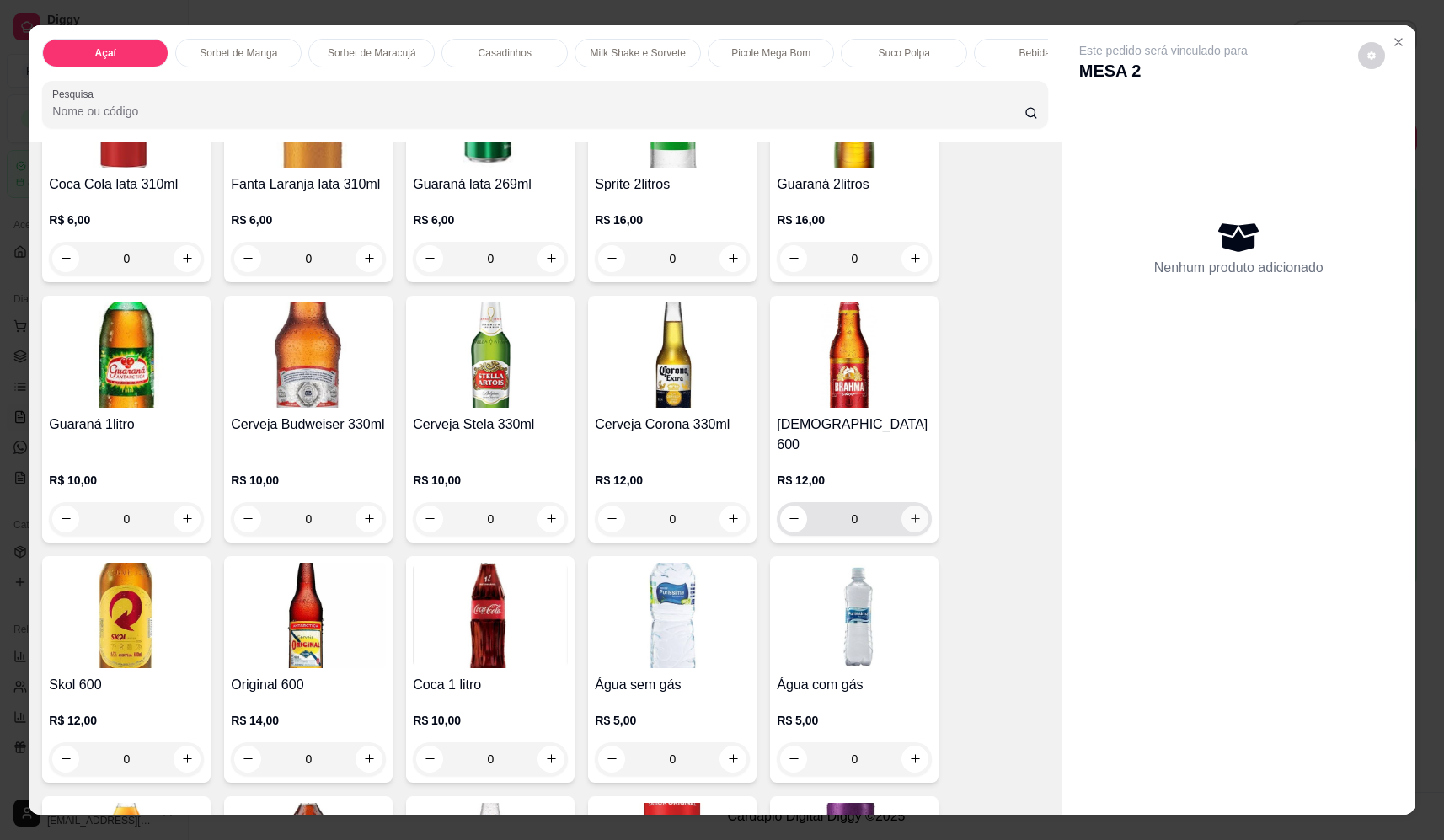
click at [909, 512] on icon "increase-product-quantity" at bounding box center [915, 518] width 13 height 13
type input "1"
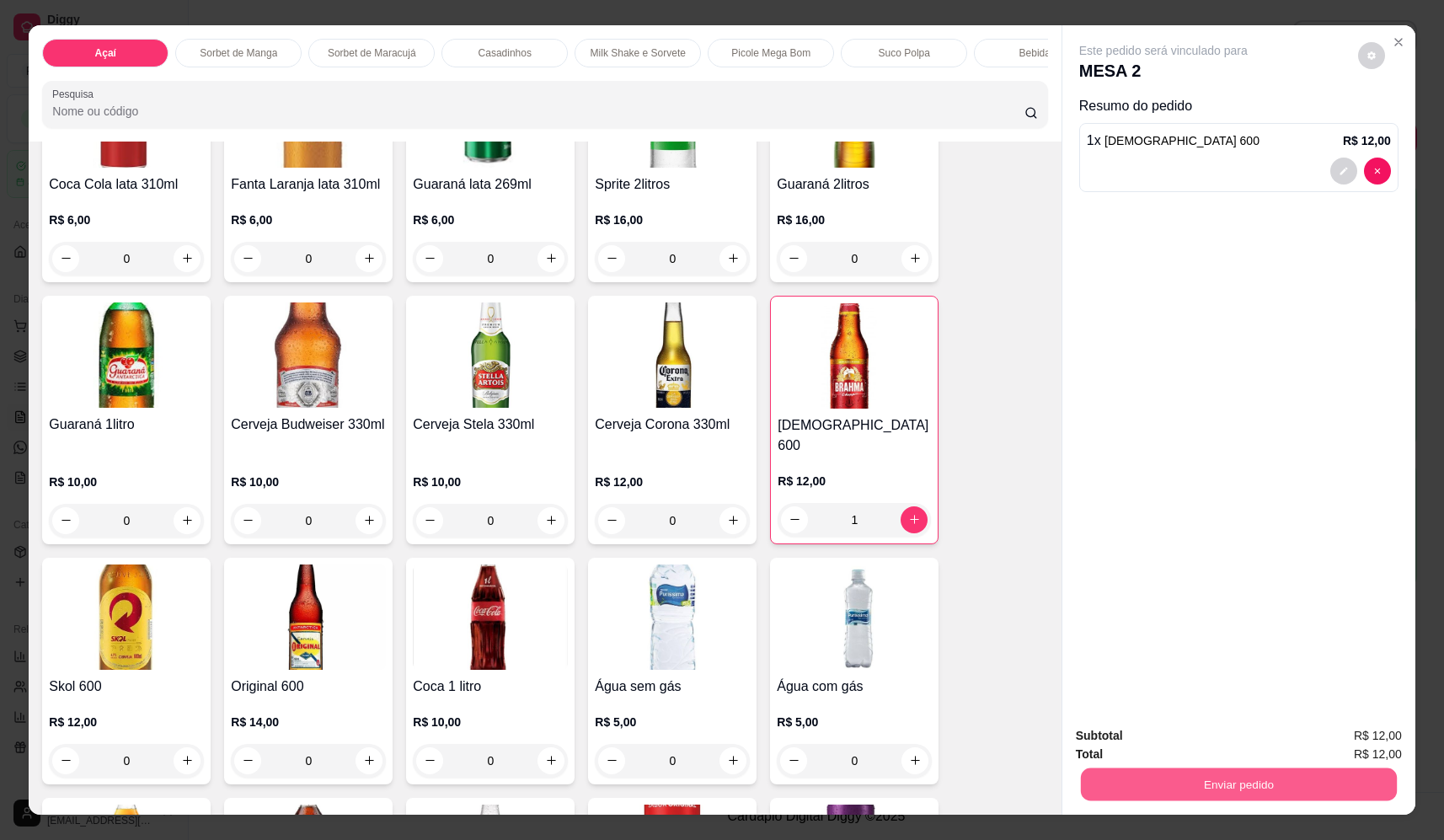
click at [1183, 765] on div "Enviar pedido" at bounding box center [1238, 782] width 326 height 37
click at [1122, 752] on div "Subtotal R$ 12,00 Total R$ 12,00 Enviar pedido" at bounding box center [1238, 763] width 326 height 75
click at [1183, 777] on button "Enviar pedido" at bounding box center [1238, 784] width 316 height 32
click at [1175, 739] on button "Não registrar e enviar pedido" at bounding box center [1183, 743] width 175 height 32
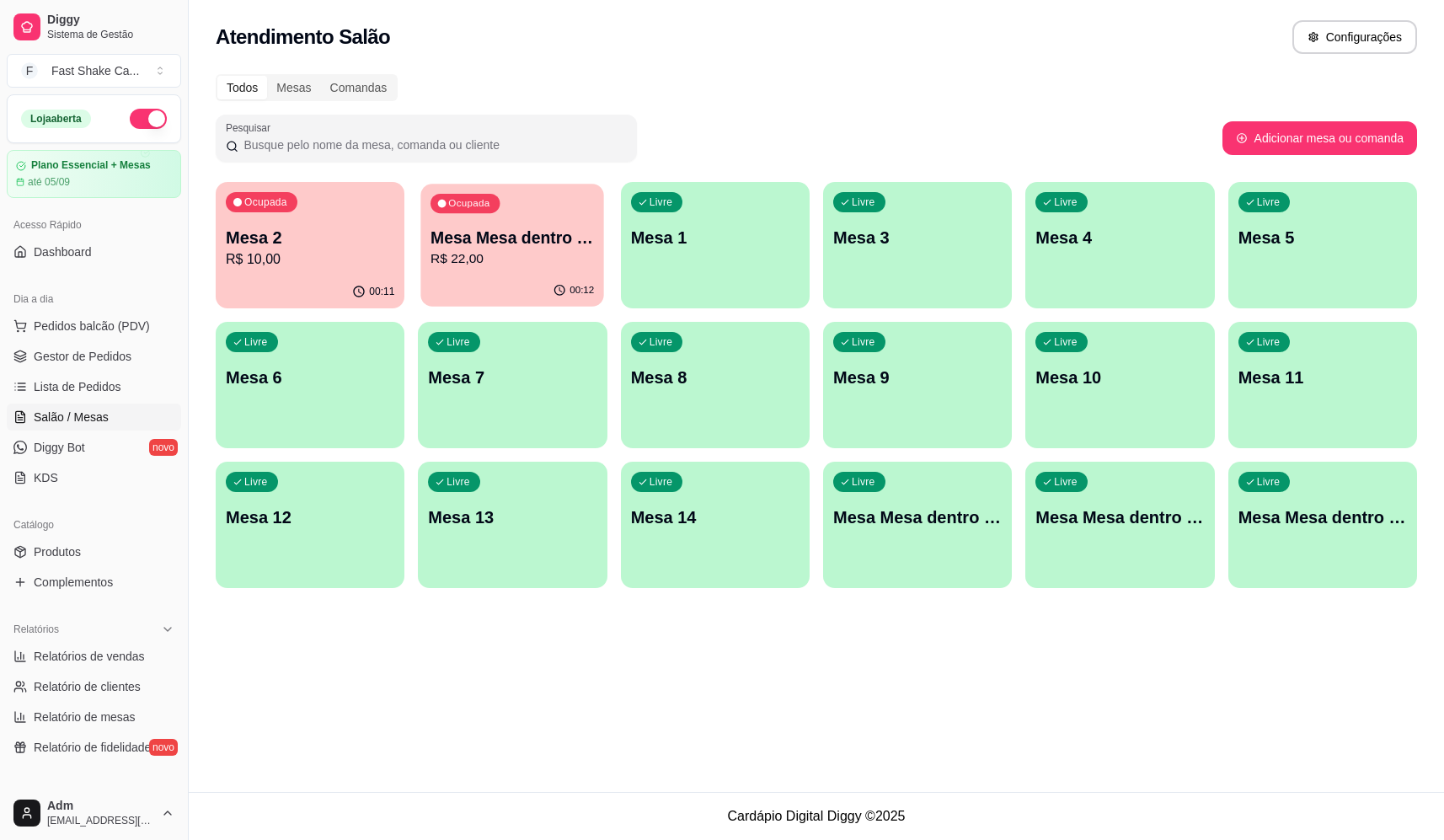
click at [558, 204] on div "Ocupada Mesa Mesa dentro azul R$ 22,00" at bounding box center [513, 228] width 183 height 91
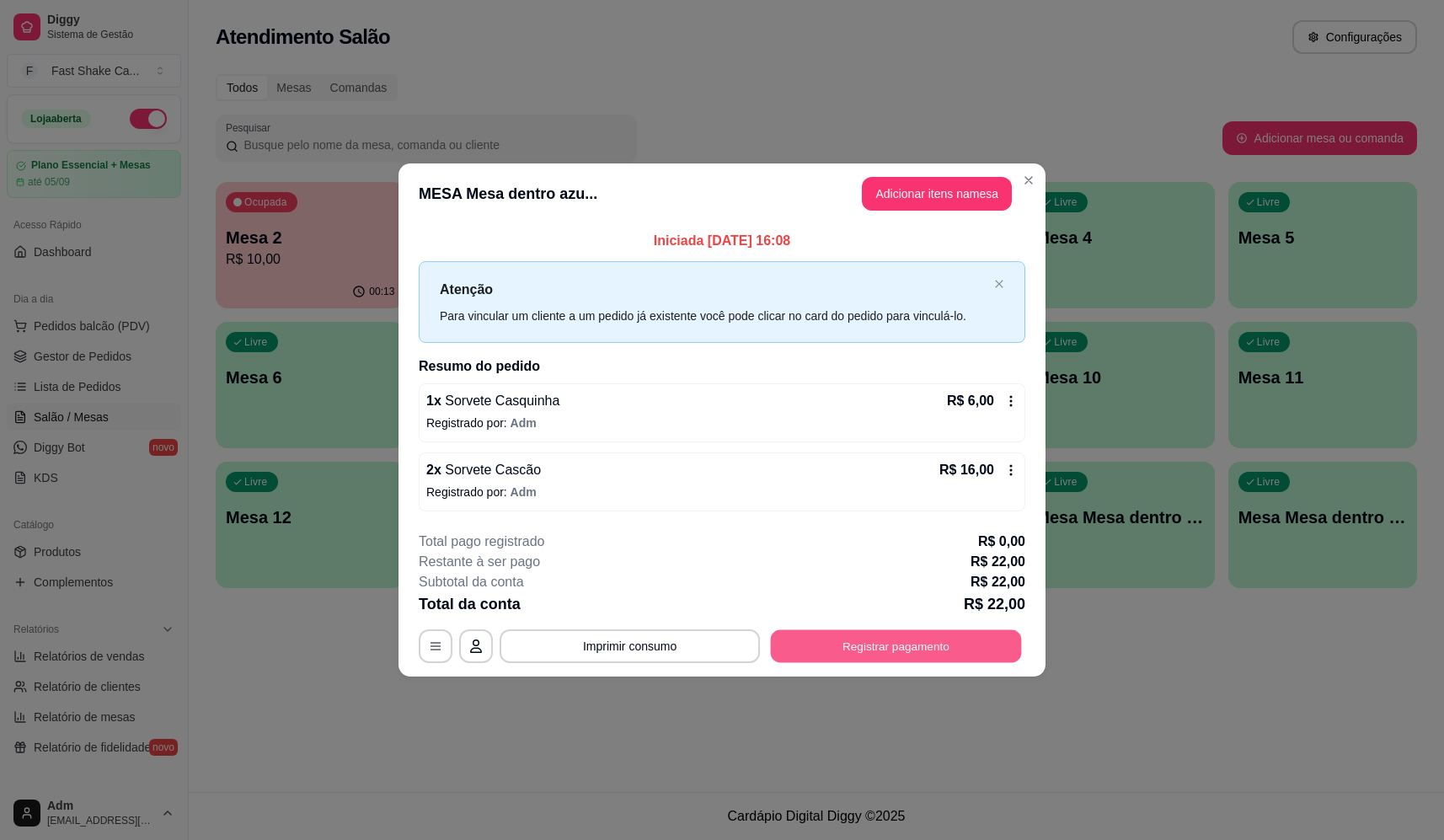
click at [903, 642] on button "Registrar pagamento" at bounding box center [895, 646] width 251 height 32
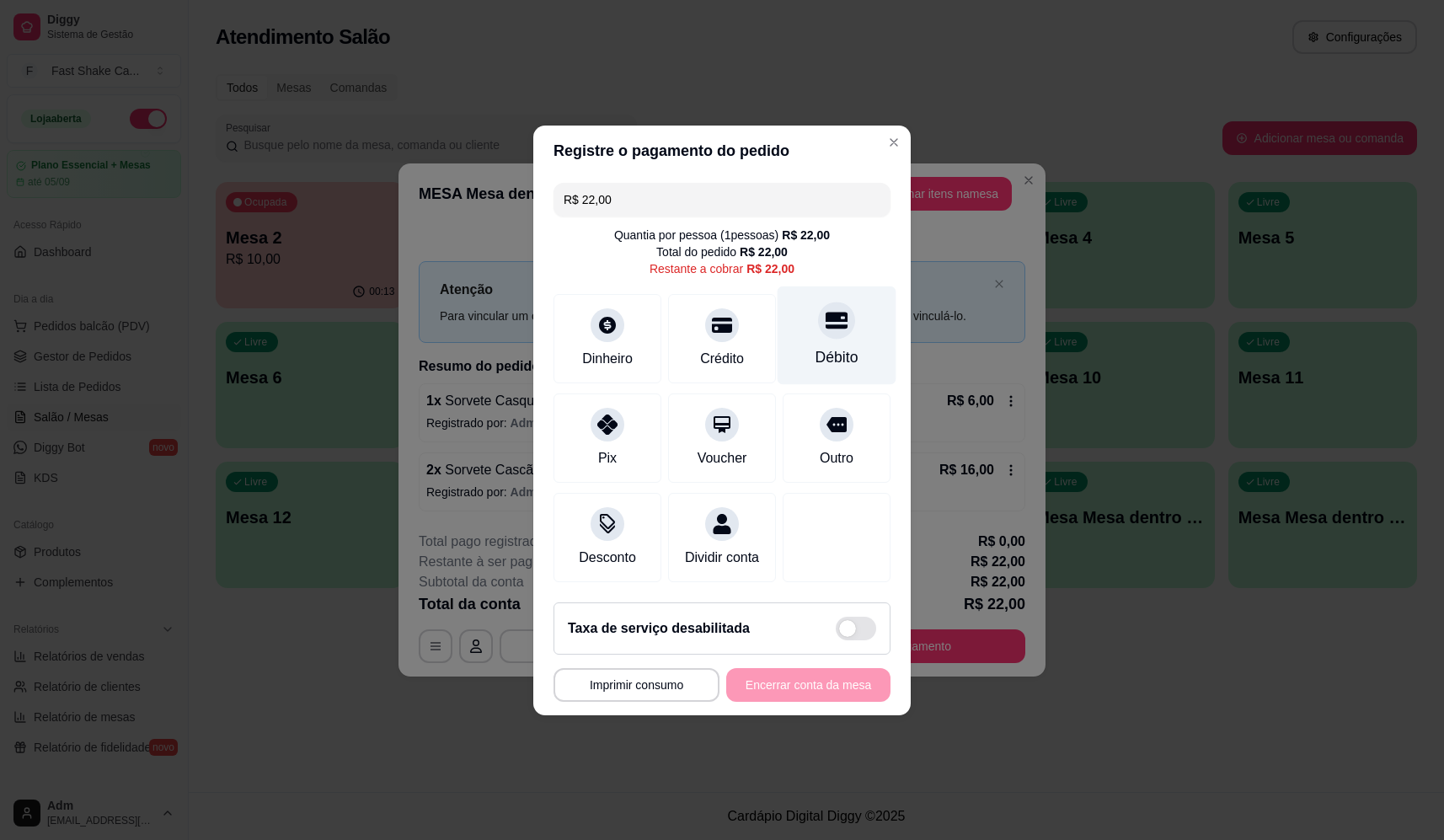
drag, startPoint x: 827, startPoint y: 305, endPoint x: 849, endPoint y: 319, distance: 26.1
click at [846, 326] on div "Débito" at bounding box center [836, 335] width 119 height 98
type input "R$ 0,00"
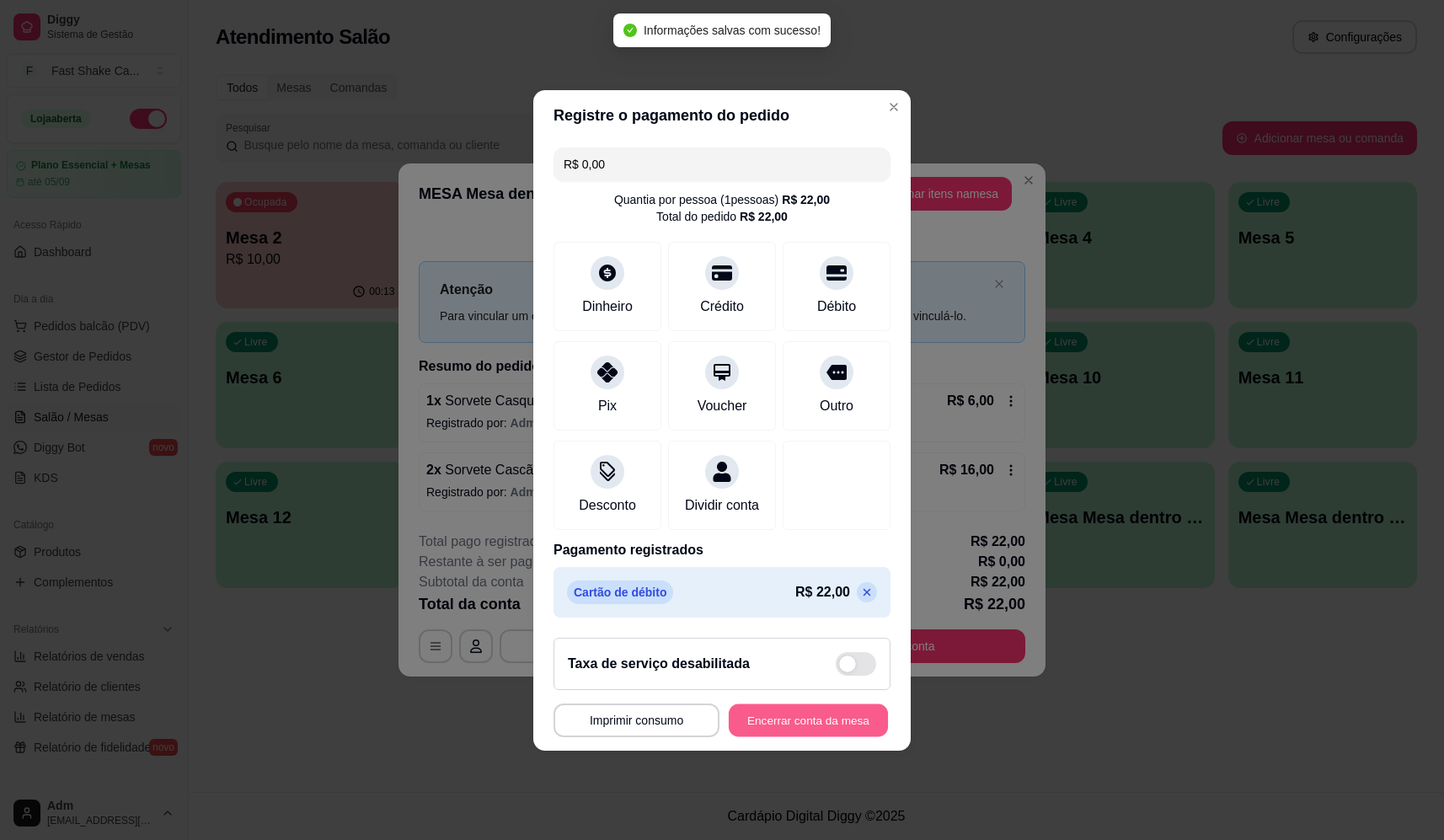
click at [796, 736] on button "Encerrar conta da mesa" at bounding box center [809, 719] width 160 height 32
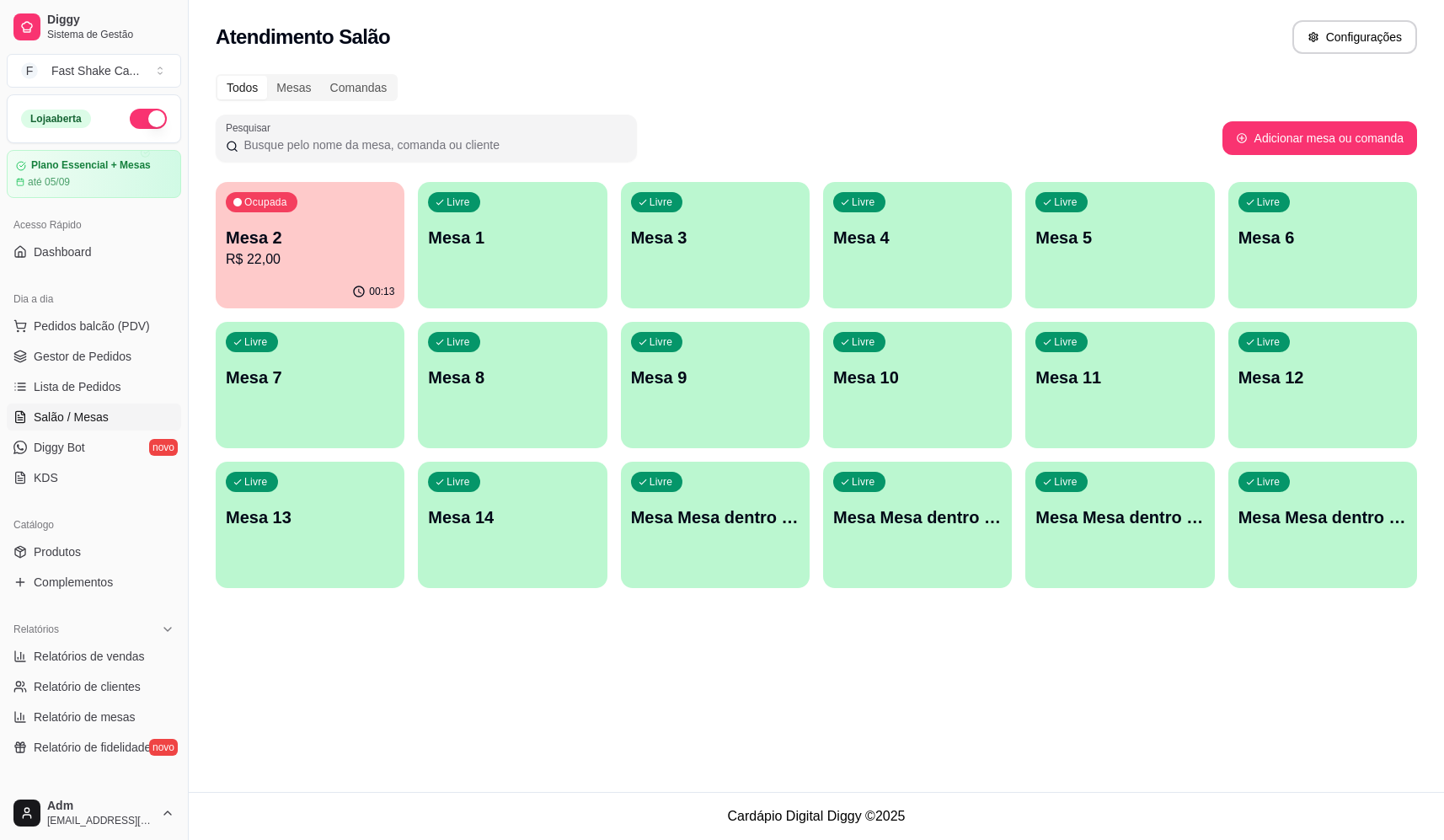
click at [355, 261] on p "R$ 22,00" at bounding box center [309, 259] width 168 height 21
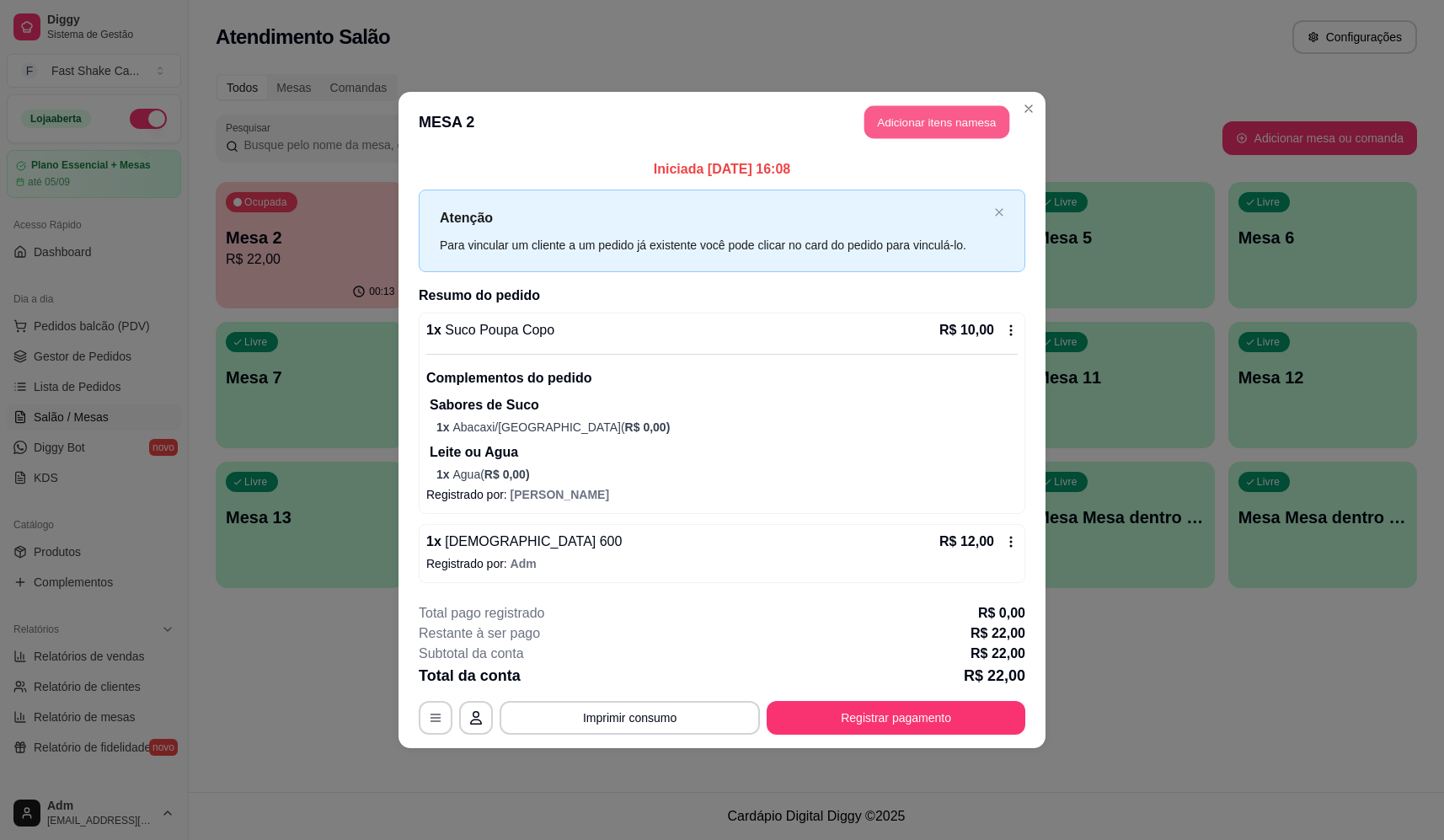
click at [915, 119] on button "Adicionar itens na mesa" at bounding box center [936, 122] width 145 height 32
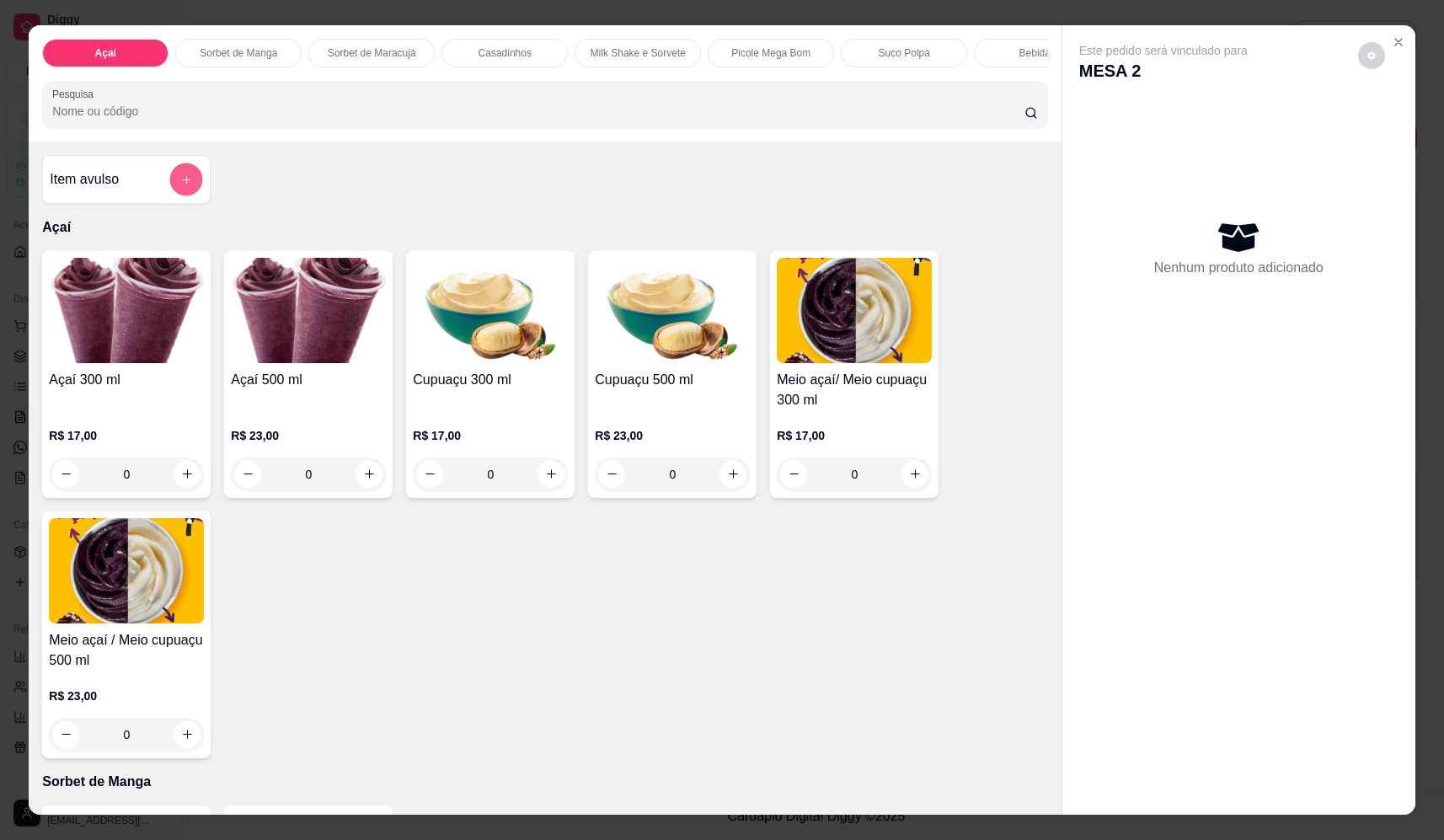
click at [154, 204] on div "Item avulso" at bounding box center [126, 179] width 168 height 49
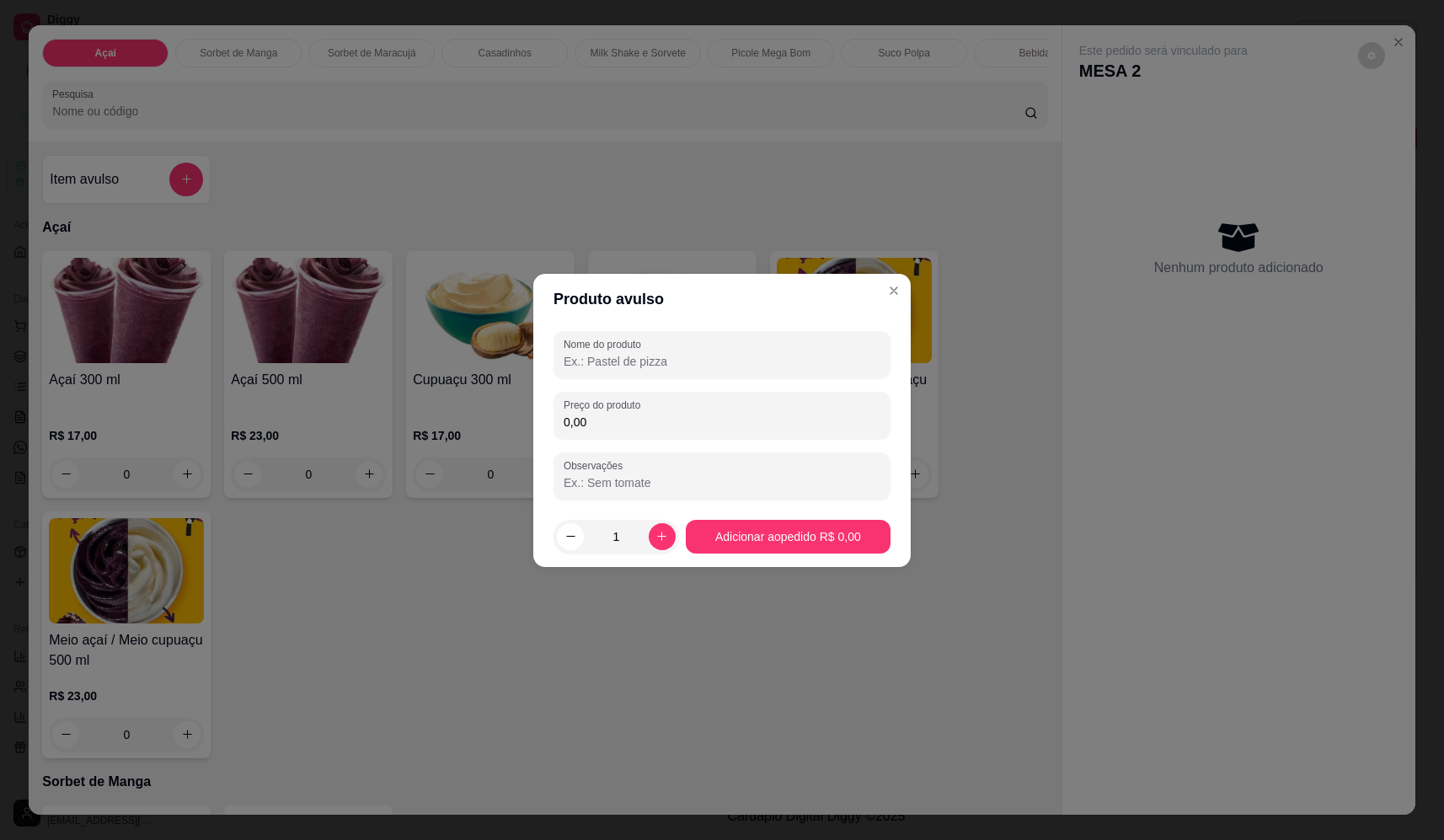
drag, startPoint x: 583, startPoint y: 355, endPoint x: 578, endPoint y: 363, distance: 9.4
click at [578, 363] on input "Nome do produto" at bounding box center [722, 360] width 317 height 17
type input "salgadinho"
click at [644, 416] on input "0,00" at bounding box center [722, 421] width 317 height 17
type input "8,00"
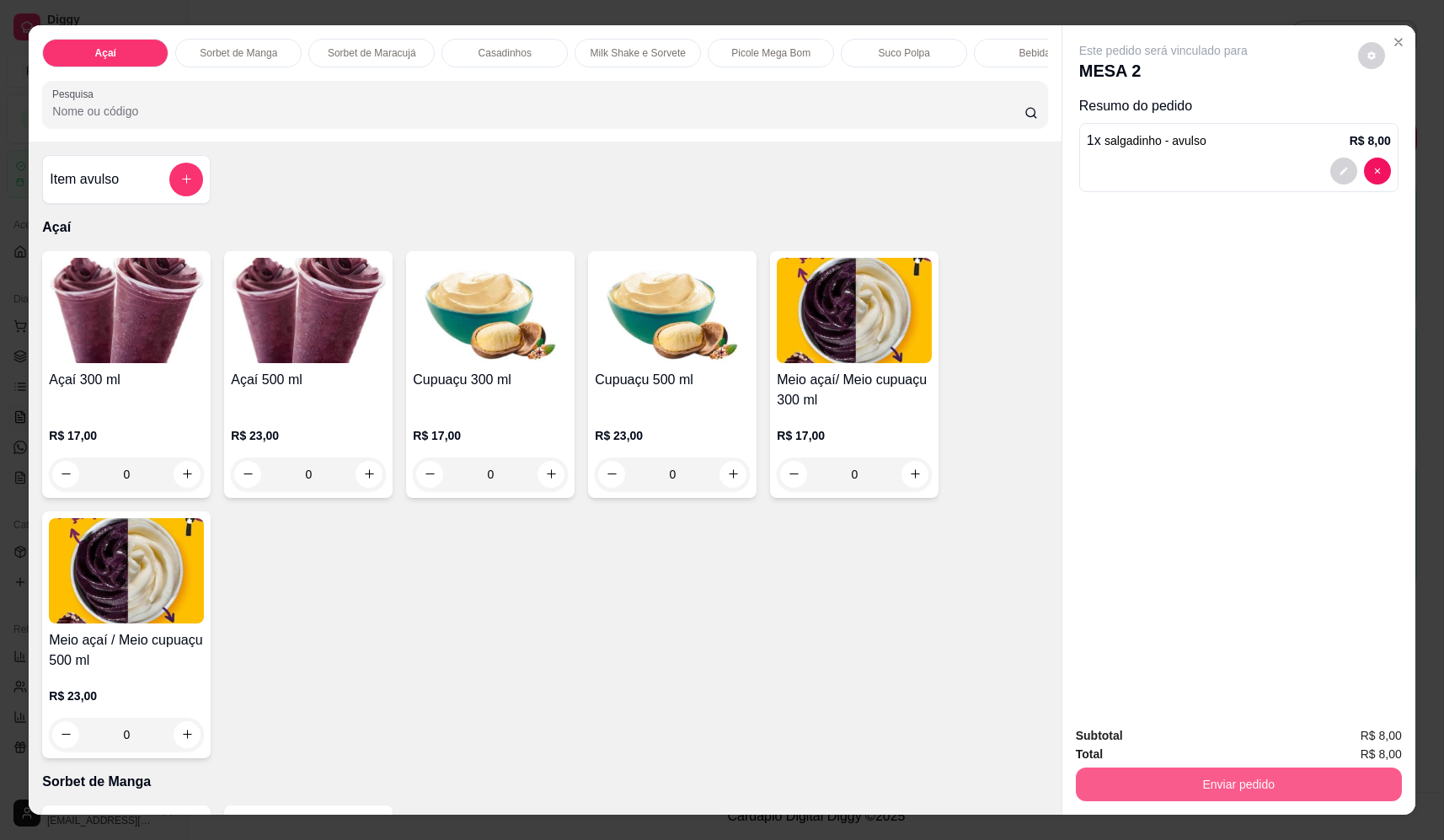
click at [1203, 781] on button "Enviar pedido" at bounding box center [1238, 784] width 326 height 33
click at [1147, 739] on button "Não registrar e enviar pedido" at bounding box center [1183, 743] width 175 height 32
